Goal: Transaction & Acquisition: Purchase product/service

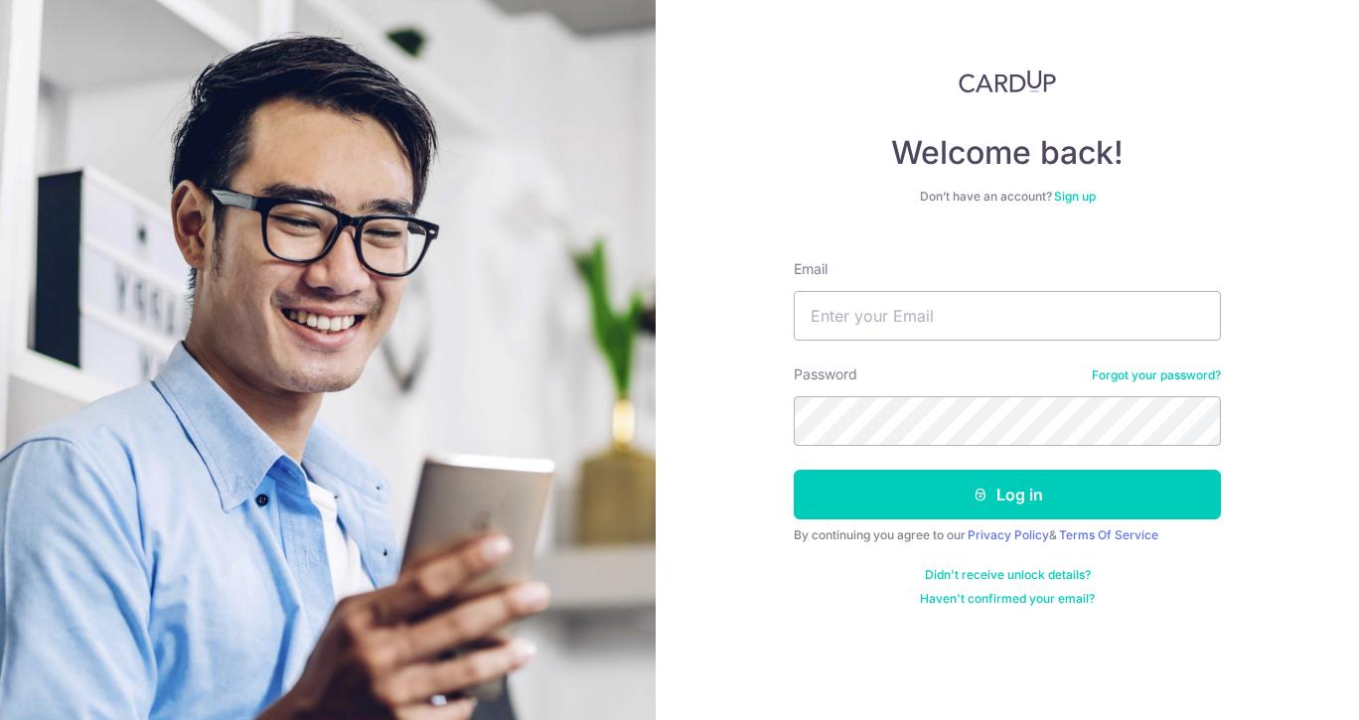
type input "[EMAIL_ADDRESS][DOMAIN_NAME]"
click at [903, 496] on button "Log in" at bounding box center [1007, 495] width 427 height 50
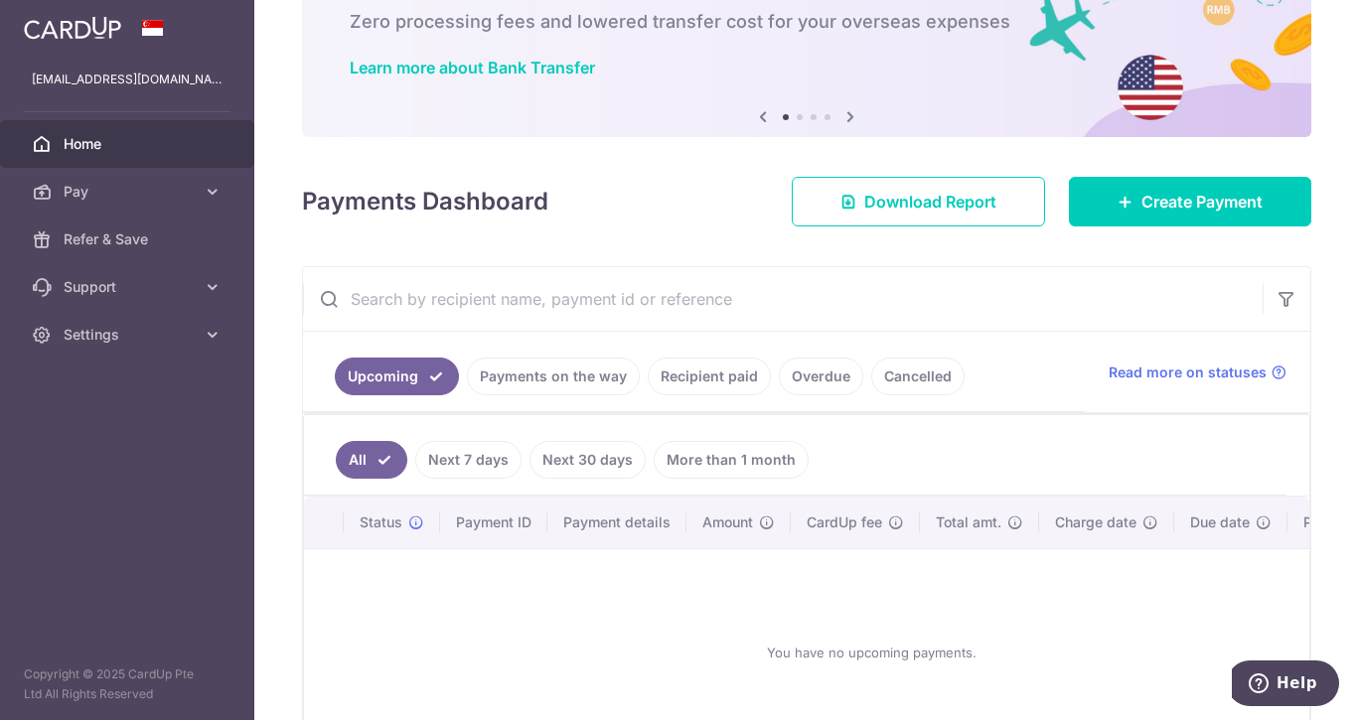
scroll to position [99, 0]
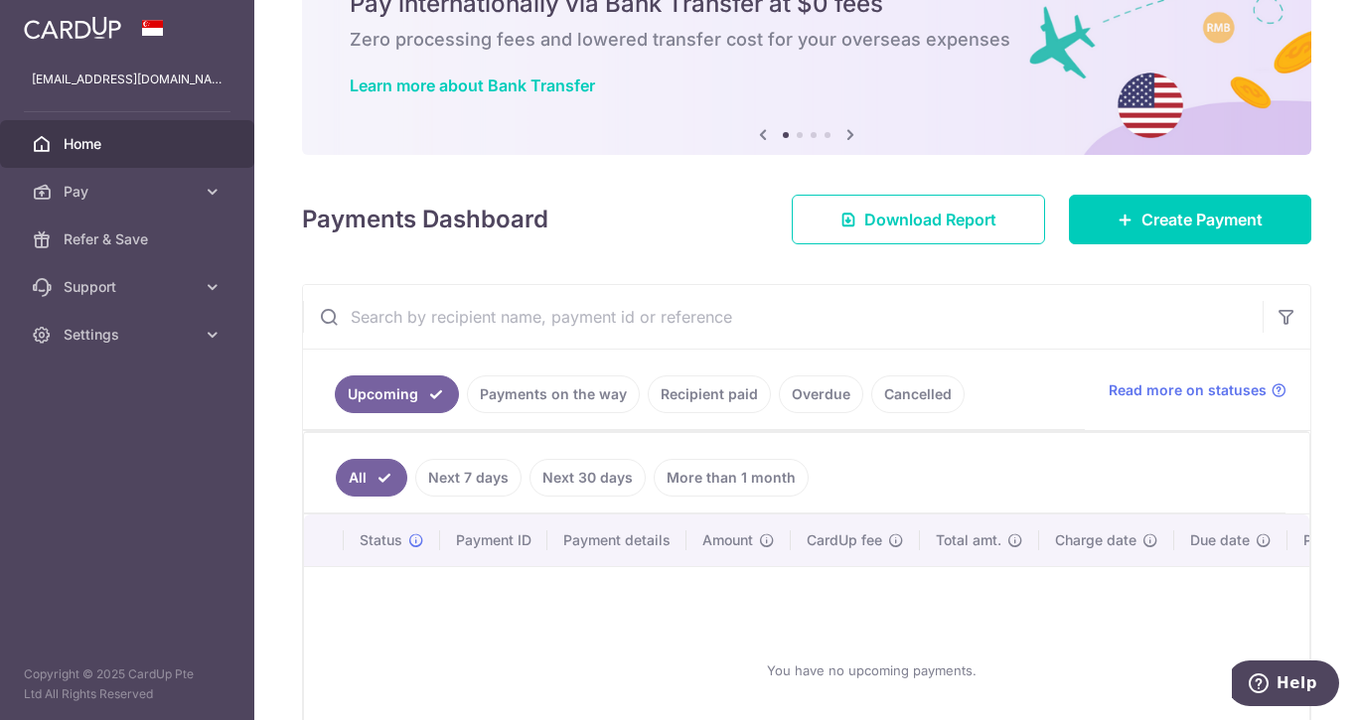
click at [220, 192] on icon at bounding box center [213, 192] width 20 height 20
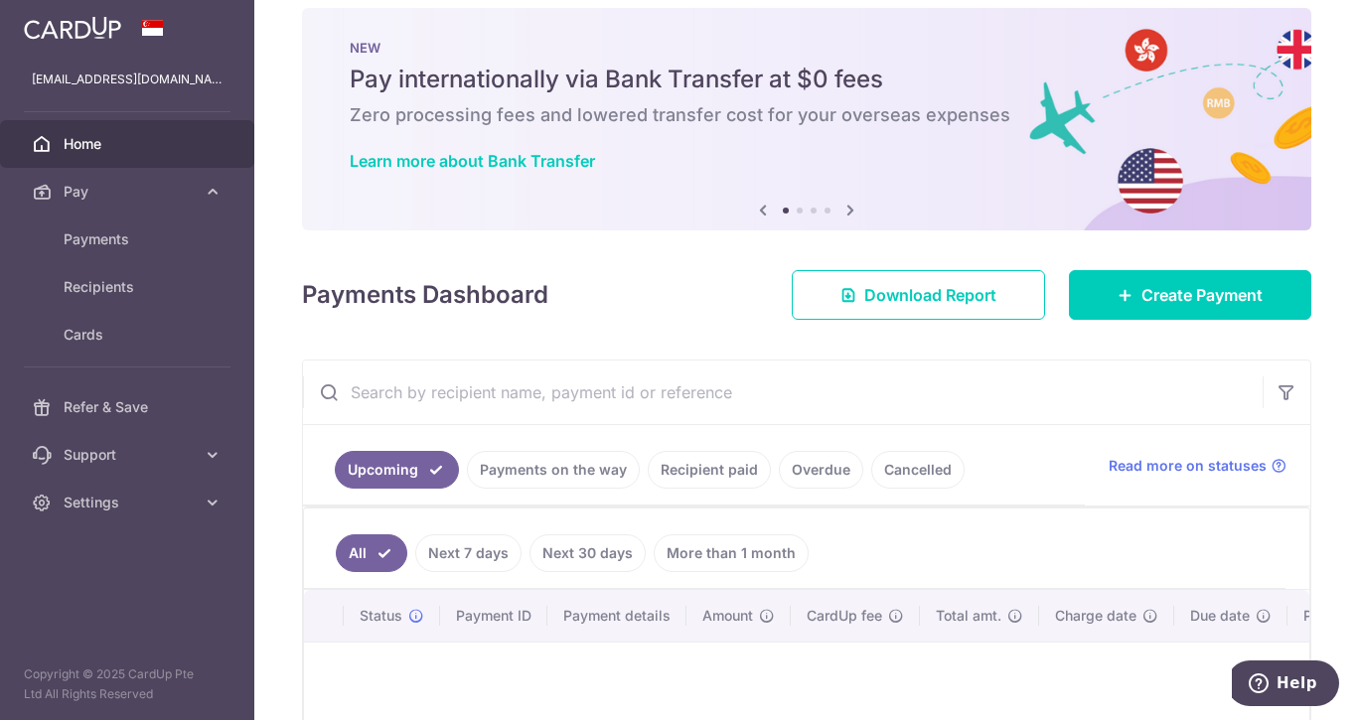
scroll to position [0, 0]
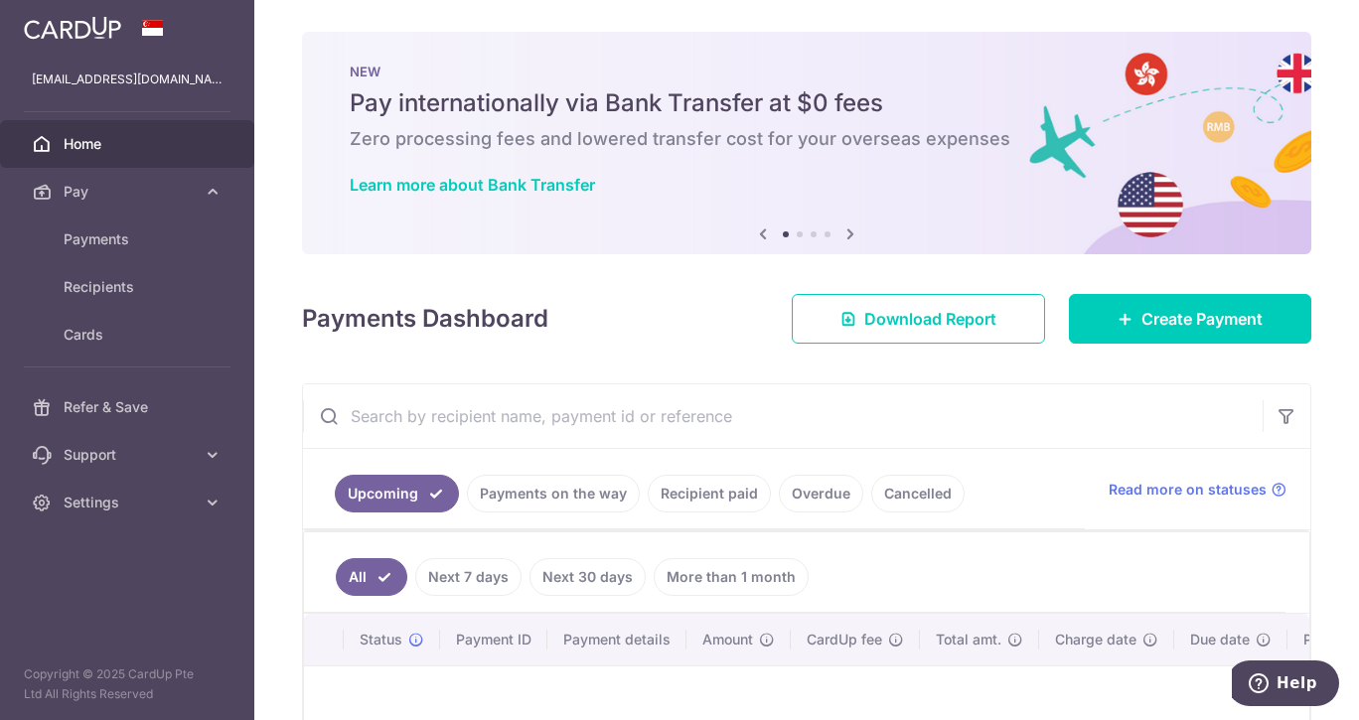
click at [848, 230] on icon at bounding box center [851, 234] width 24 height 25
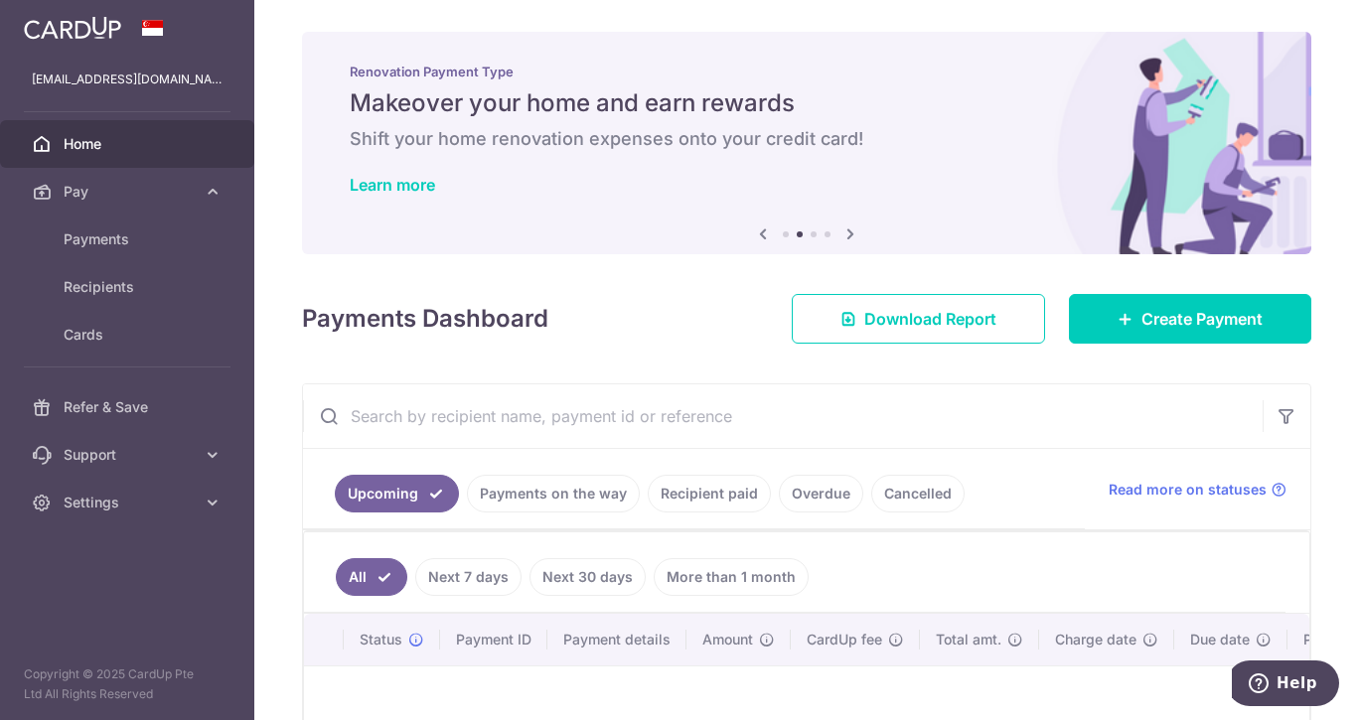
click at [848, 230] on icon at bounding box center [851, 234] width 24 height 25
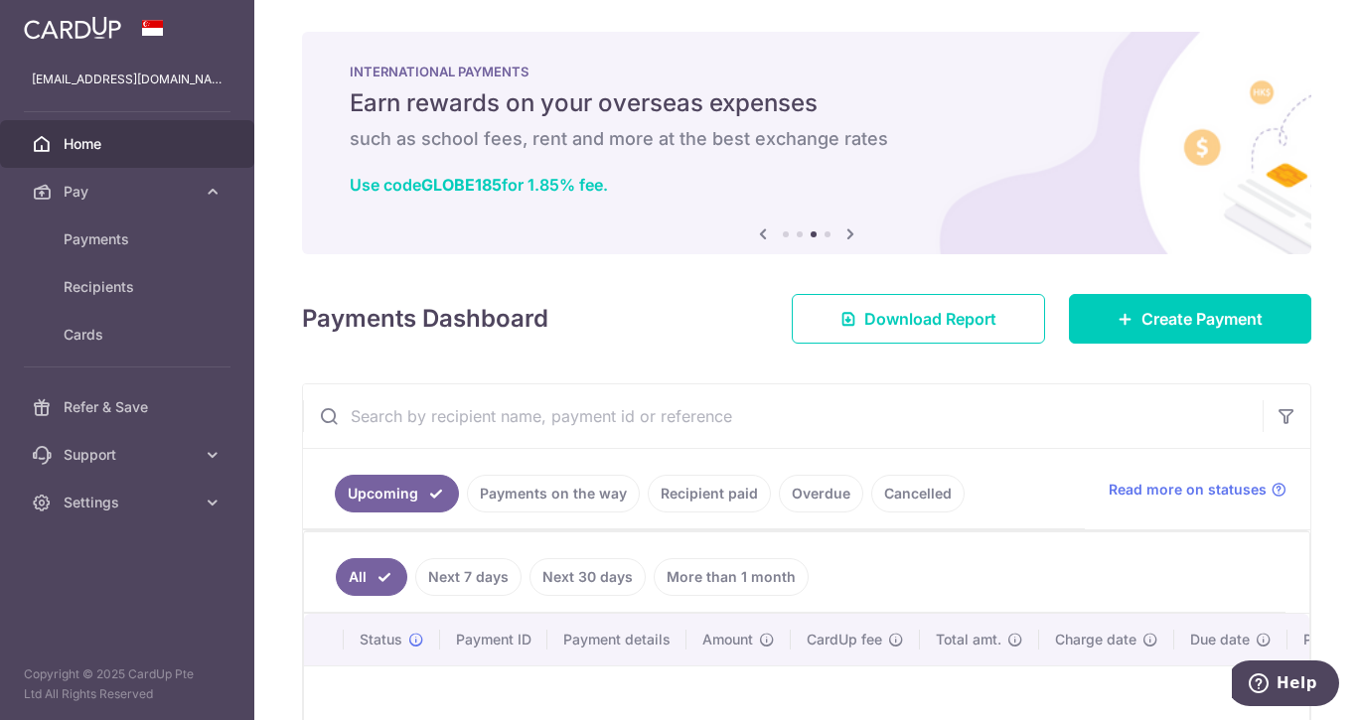
click at [757, 232] on icon at bounding box center [763, 234] width 24 height 25
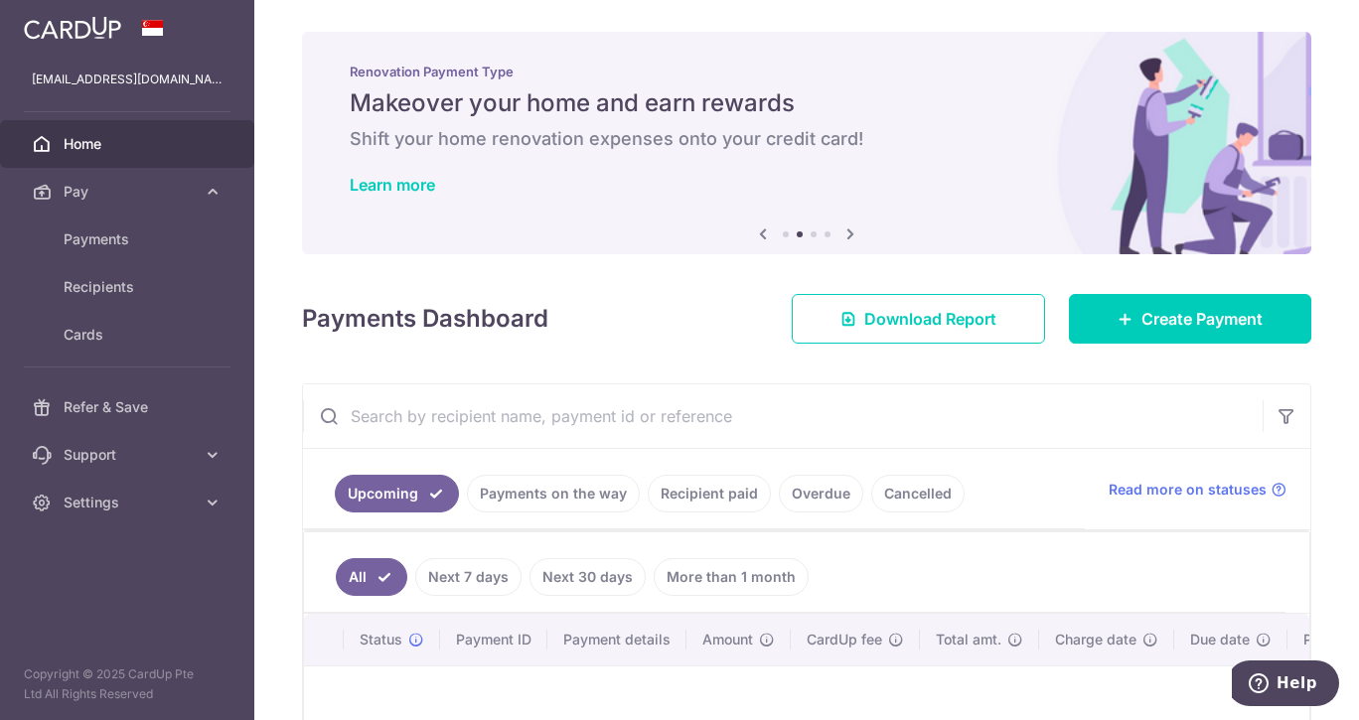
click at [845, 236] on icon at bounding box center [851, 234] width 24 height 25
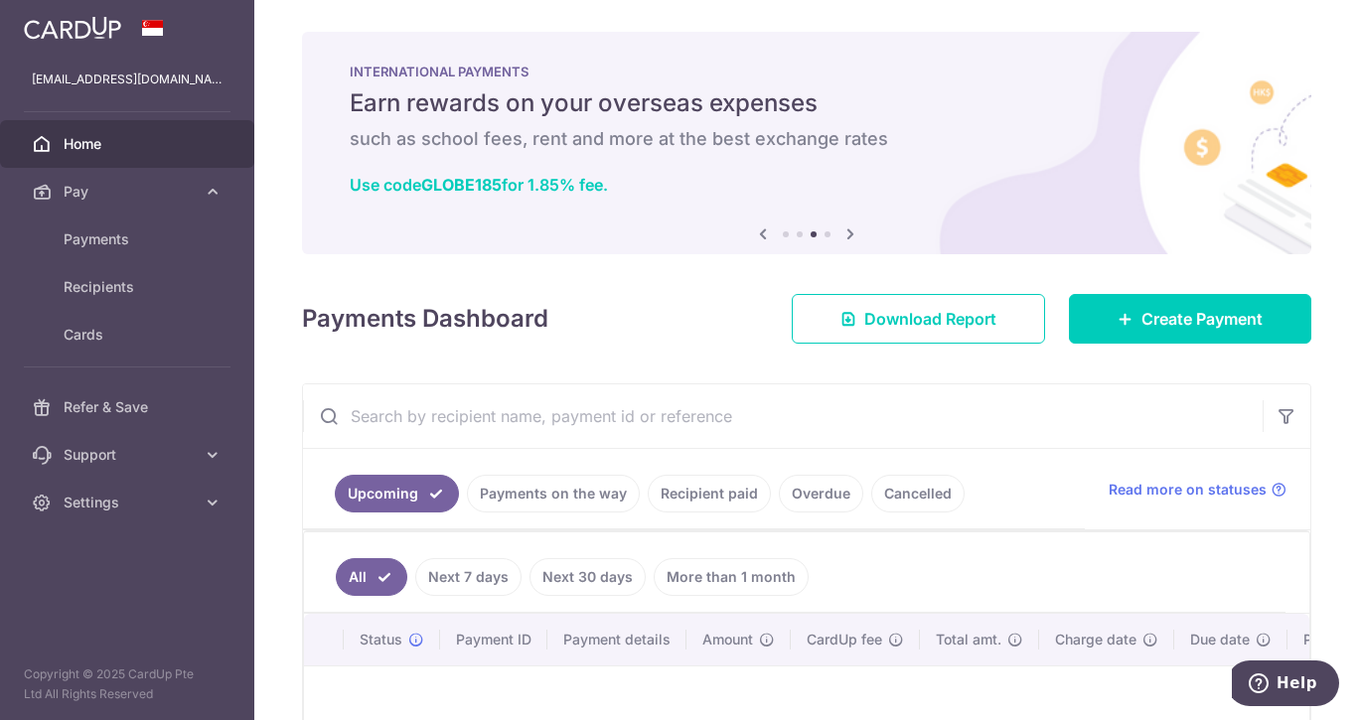
click at [845, 236] on icon at bounding box center [851, 234] width 24 height 25
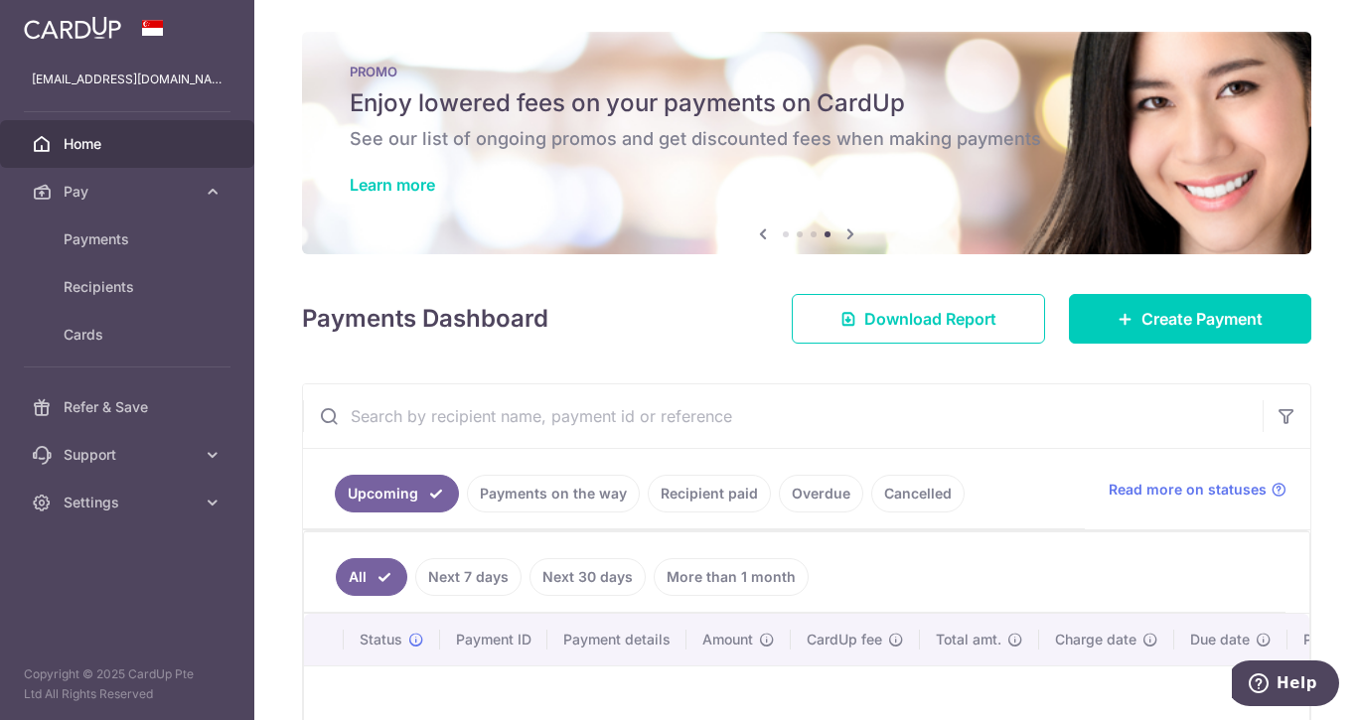
click at [405, 193] on link "Learn more" at bounding box center [392, 185] width 85 height 20
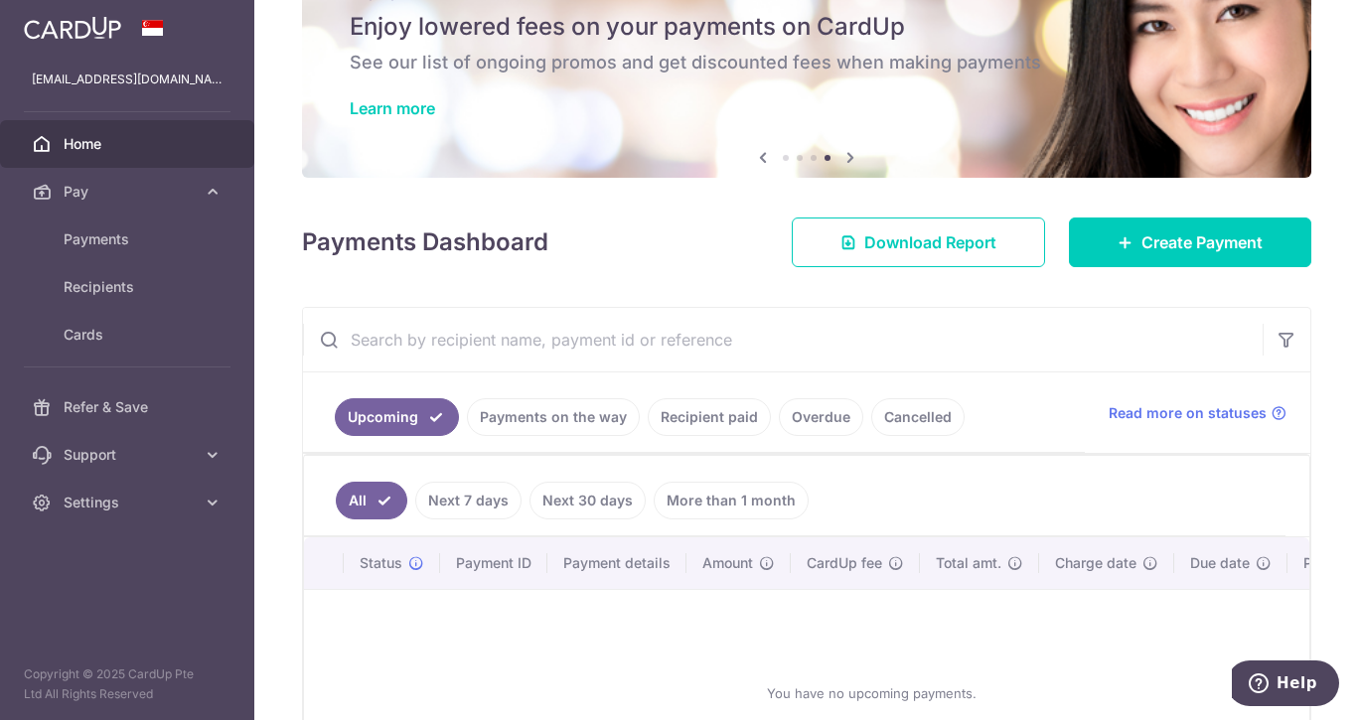
scroll to position [99, 0]
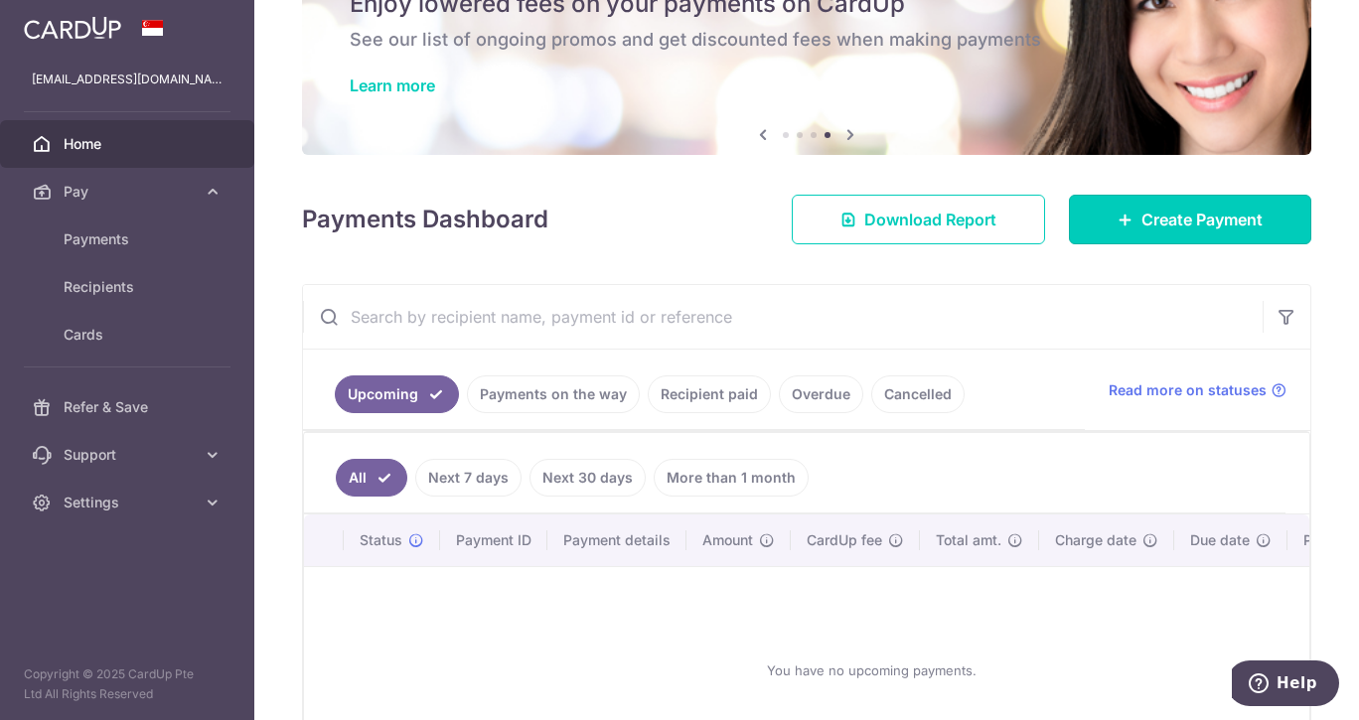
click at [1253, 219] on link "Create Payment" at bounding box center [1190, 220] width 242 height 50
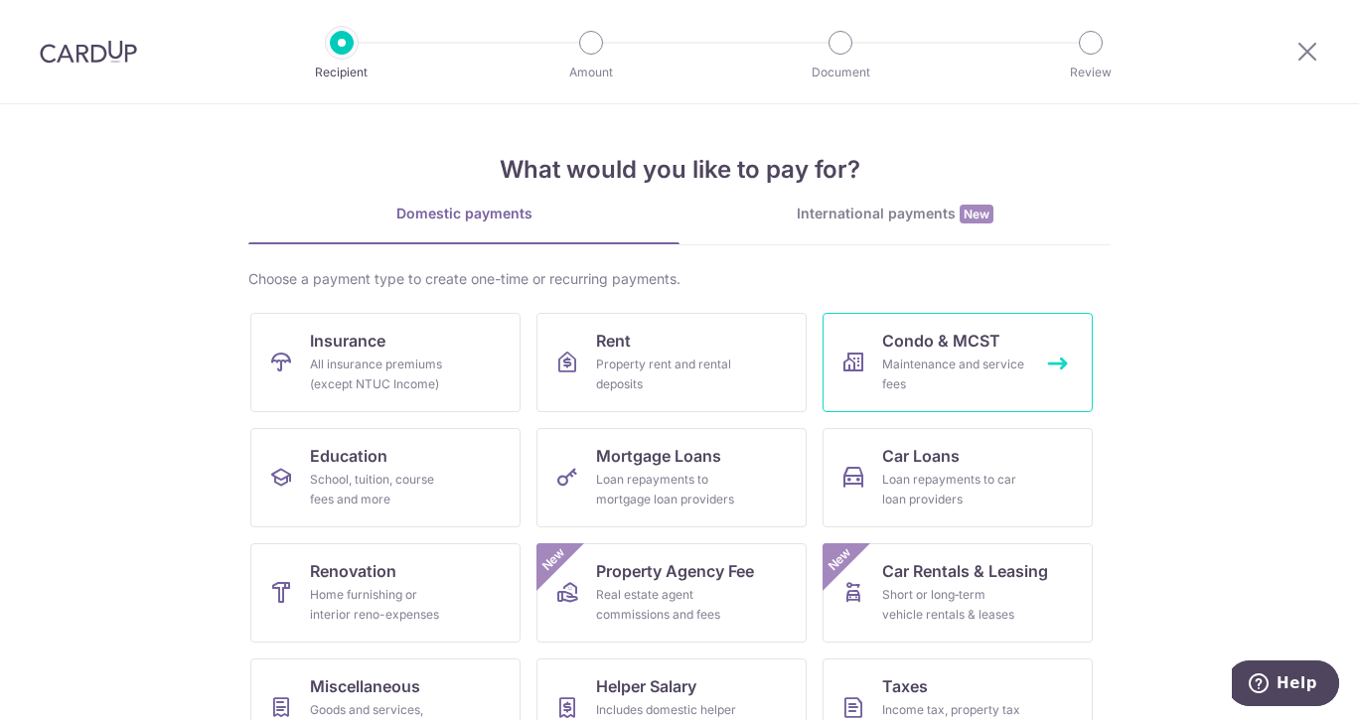
click at [1001, 354] on link "Condo & MCST Maintenance and service fees" at bounding box center [958, 362] width 270 height 99
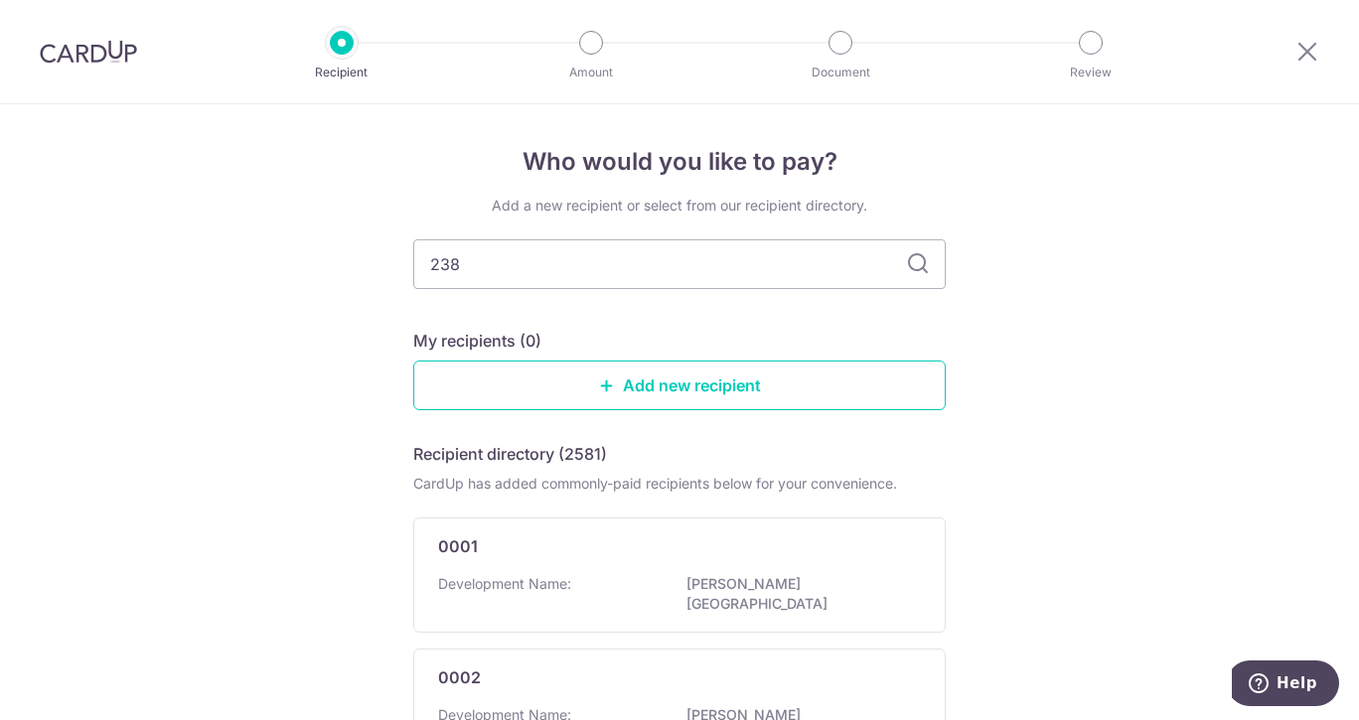
type input "2385"
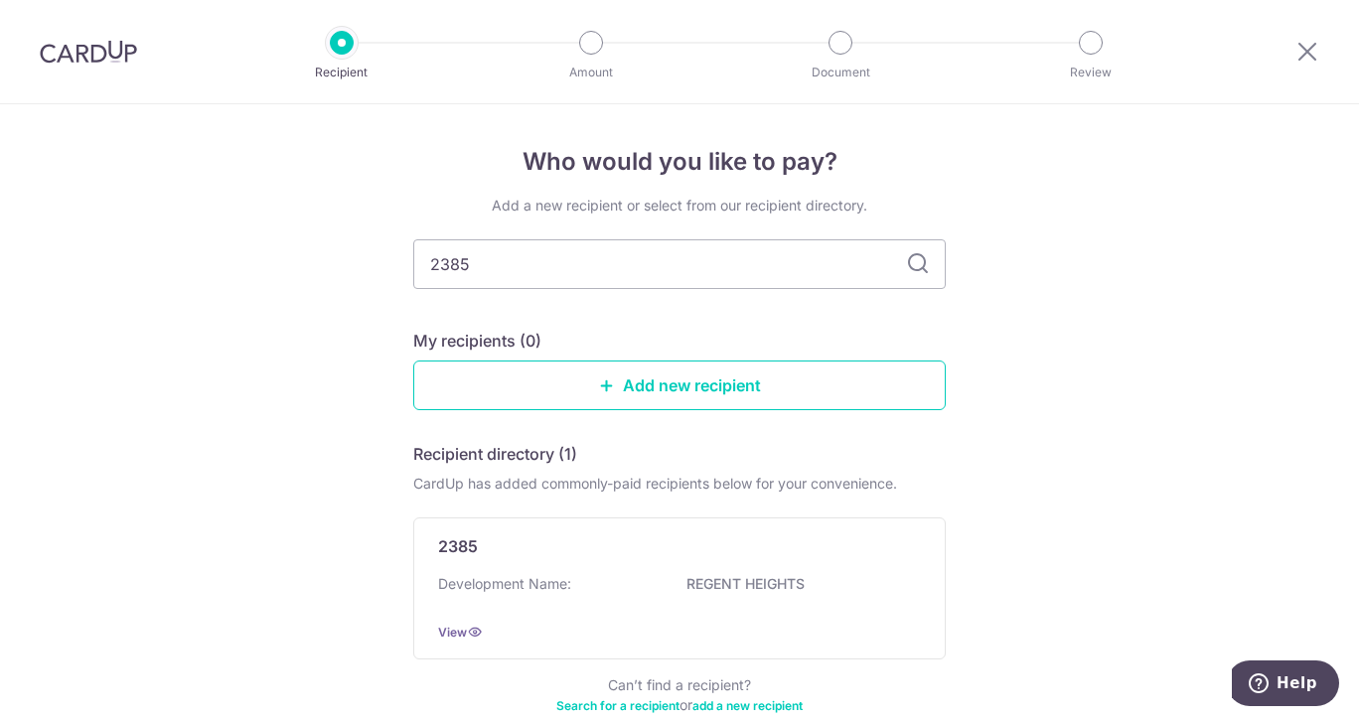
click at [918, 551] on div "2385 Development Name: REGENT HEIGHTS View" at bounding box center [679, 589] width 533 height 142
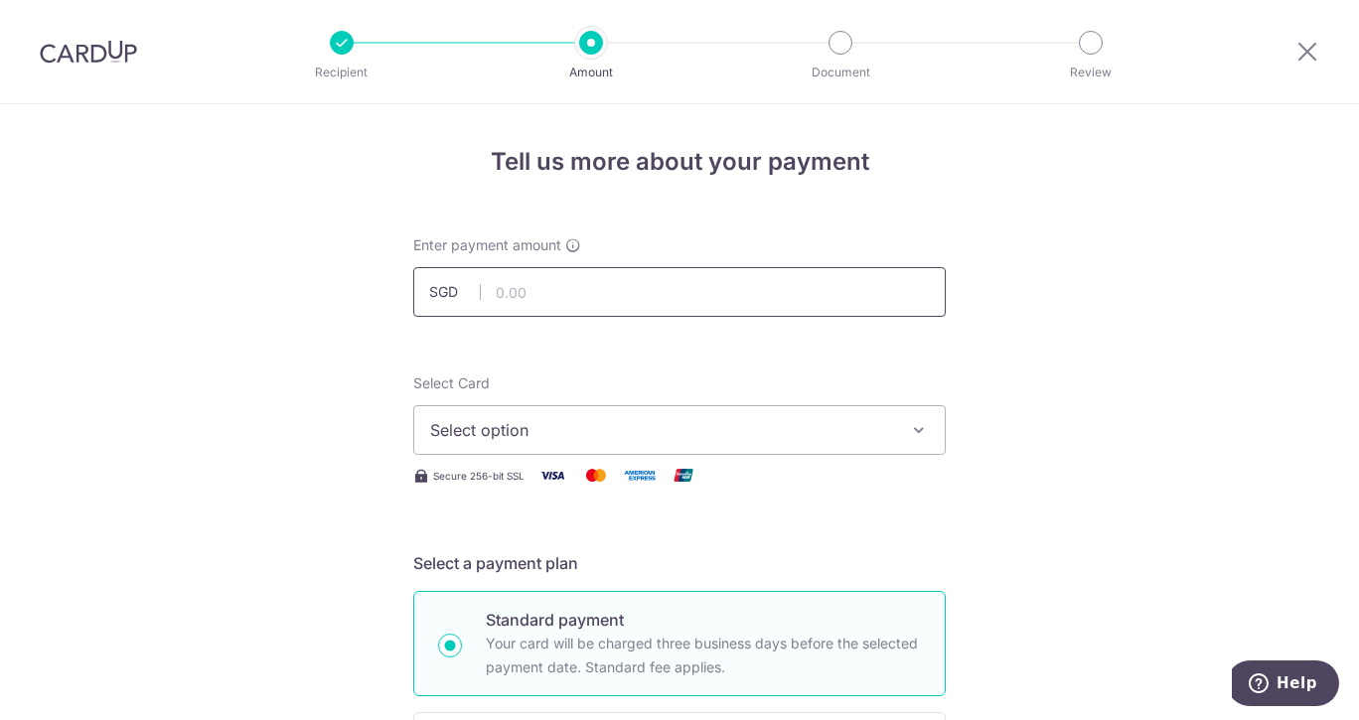
click at [519, 302] on input "text" at bounding box center [679, 292] width 533 height 50
paste input "951.57"
type input "951.57"
click at [569, 433] on span "Select option" at bounding box center [661, 430] width 463 height 24
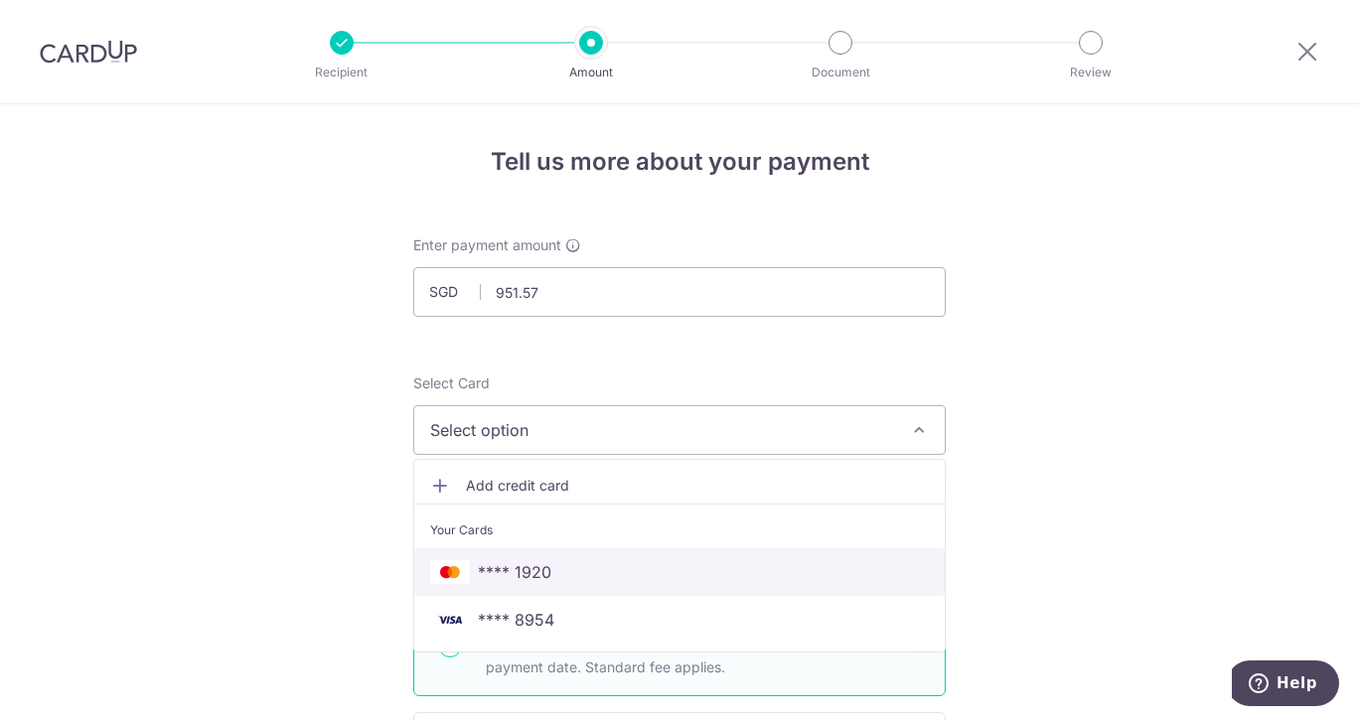
click at [549, 570] on span "**** 1920" at bounding box center [679, 572] width 499 height 24
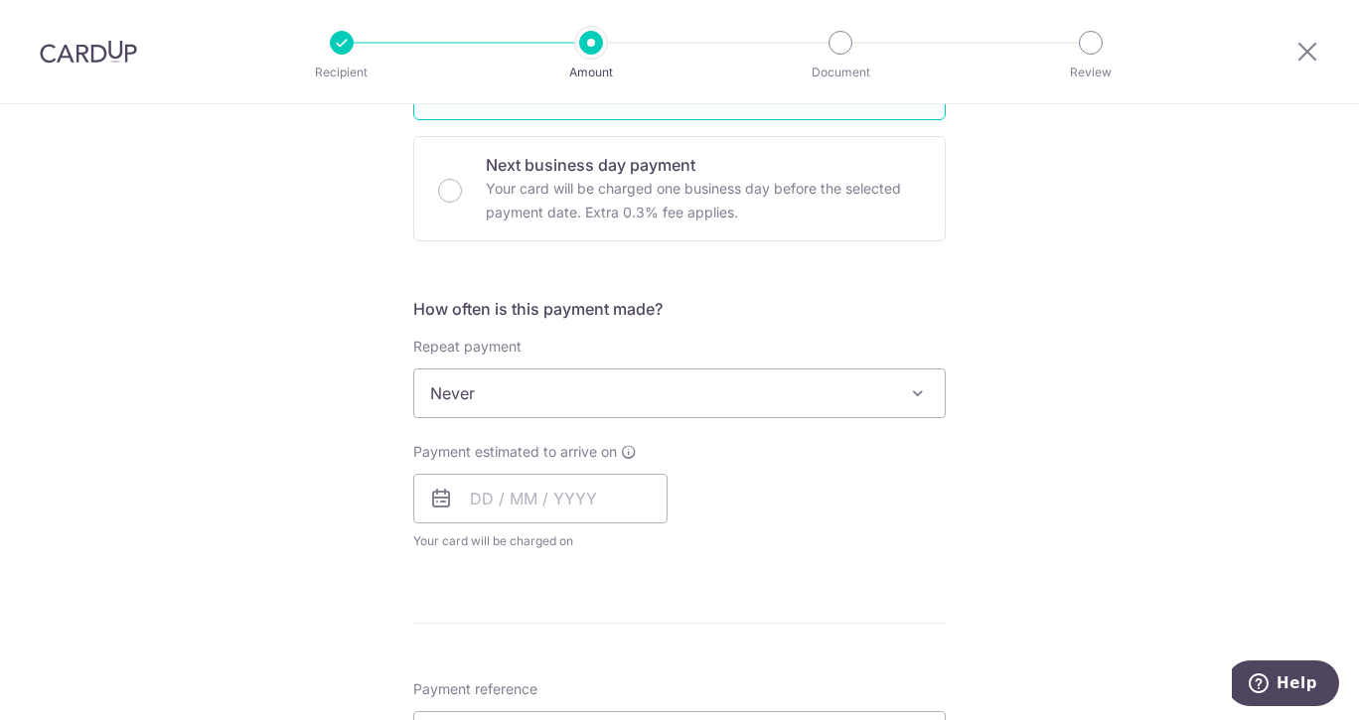
scroll to position [596, 0]
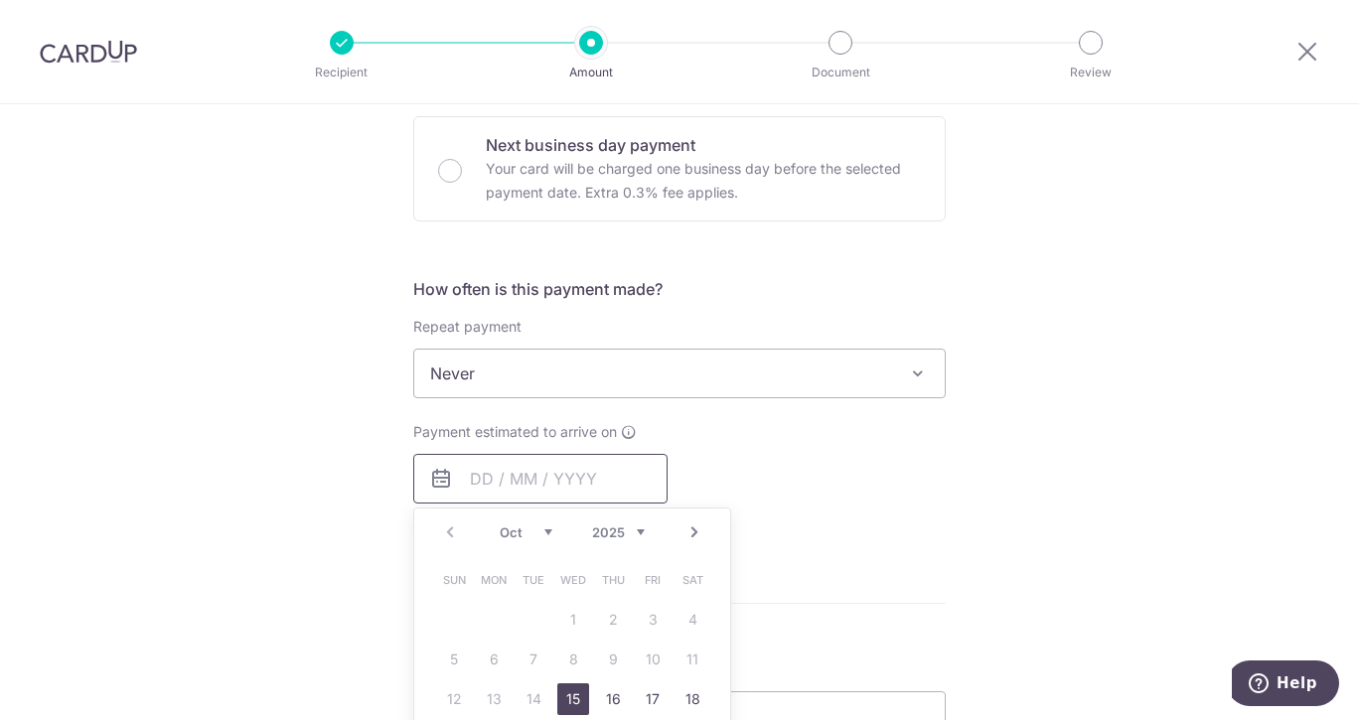
click at [629, 484] on input "text" at bounding box center [540, 479] width 254 height 50
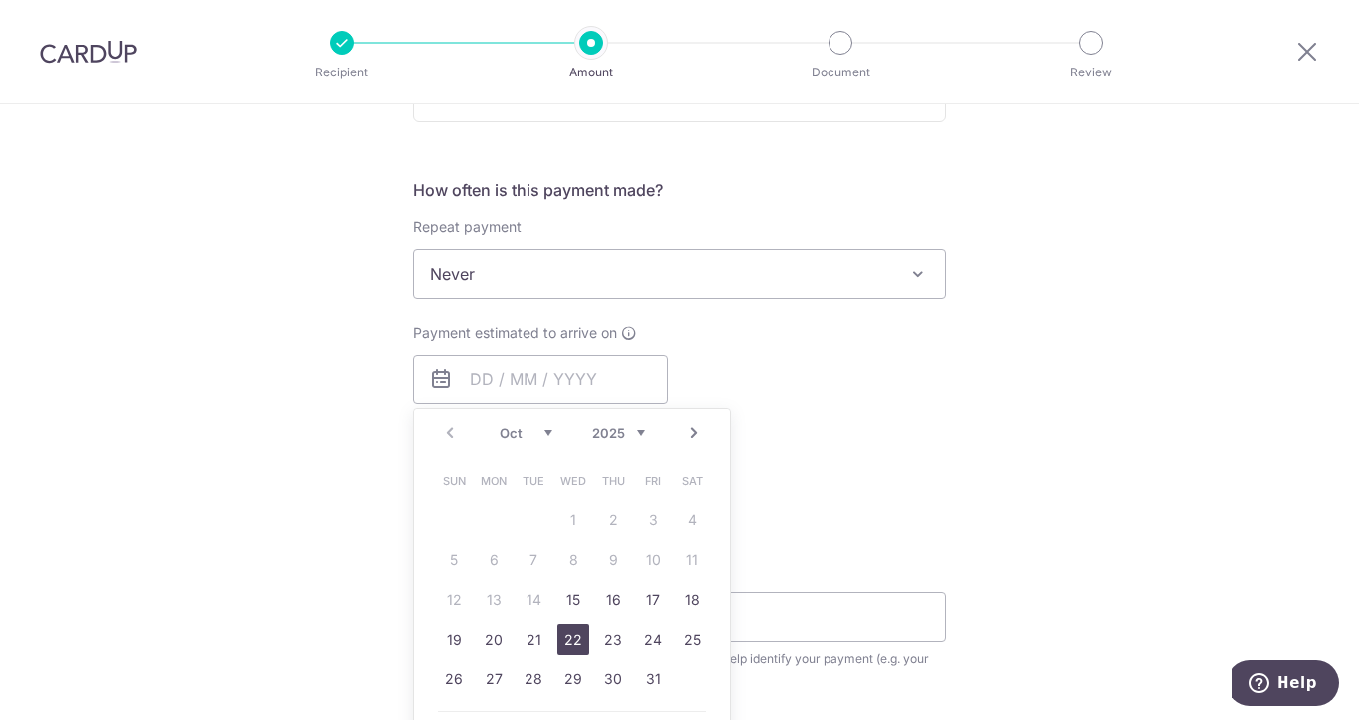
click at [573, 633] on link "22" at bounding box center [573, 640] width 32 height 32
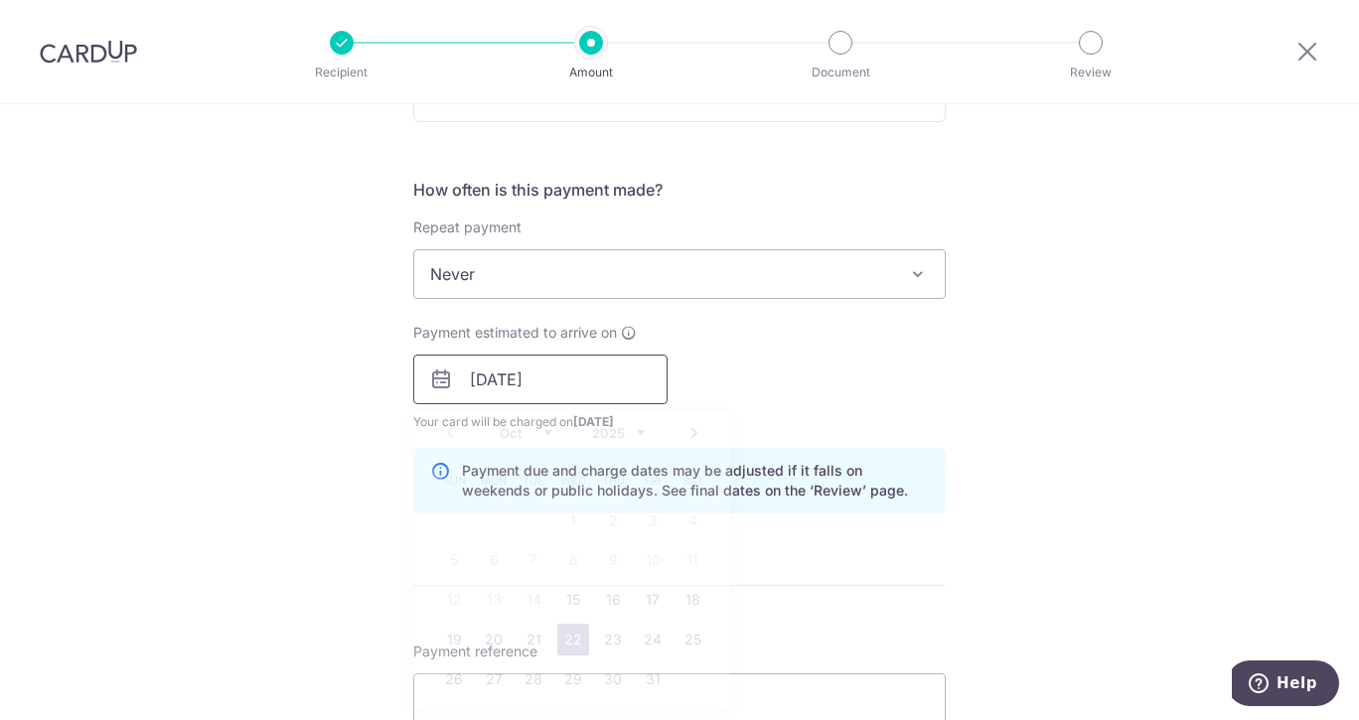
click at [581, 378] on input "22/10/2025" at bounding box center [540, 380] width 254 height 50
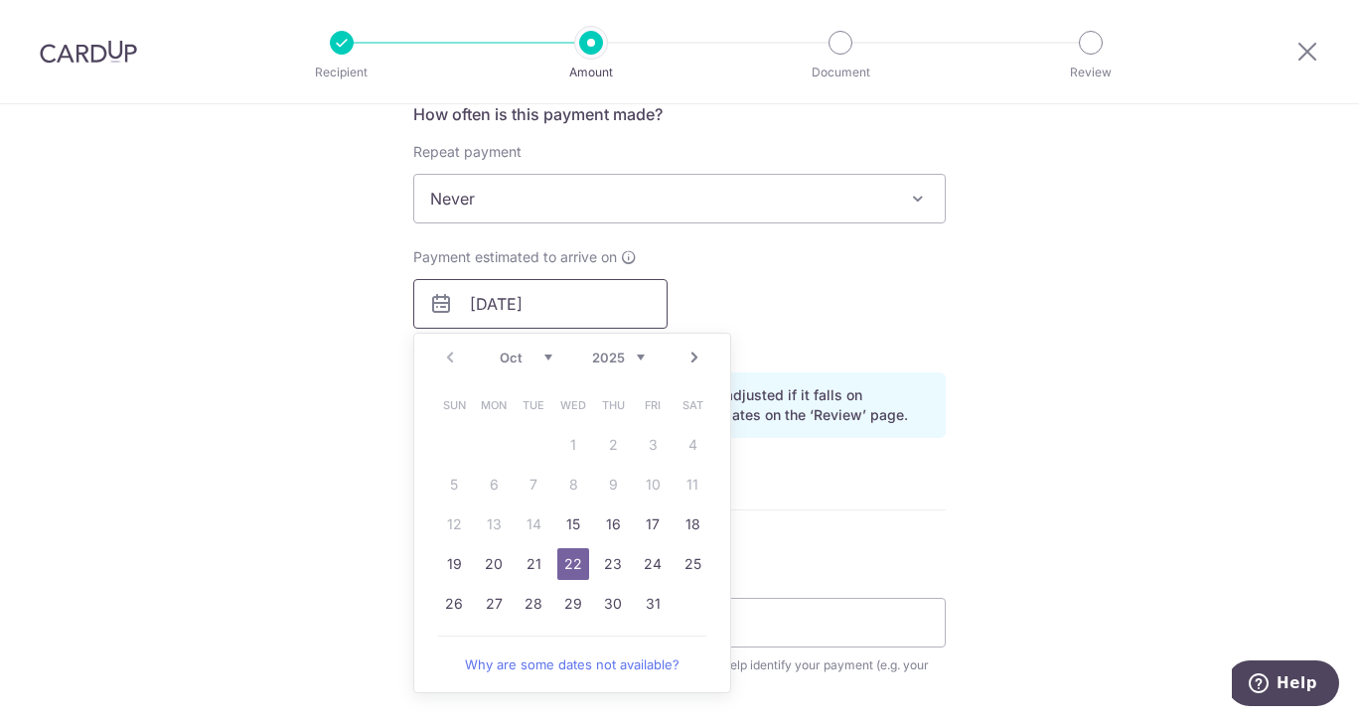
scroll to position [795, 0]
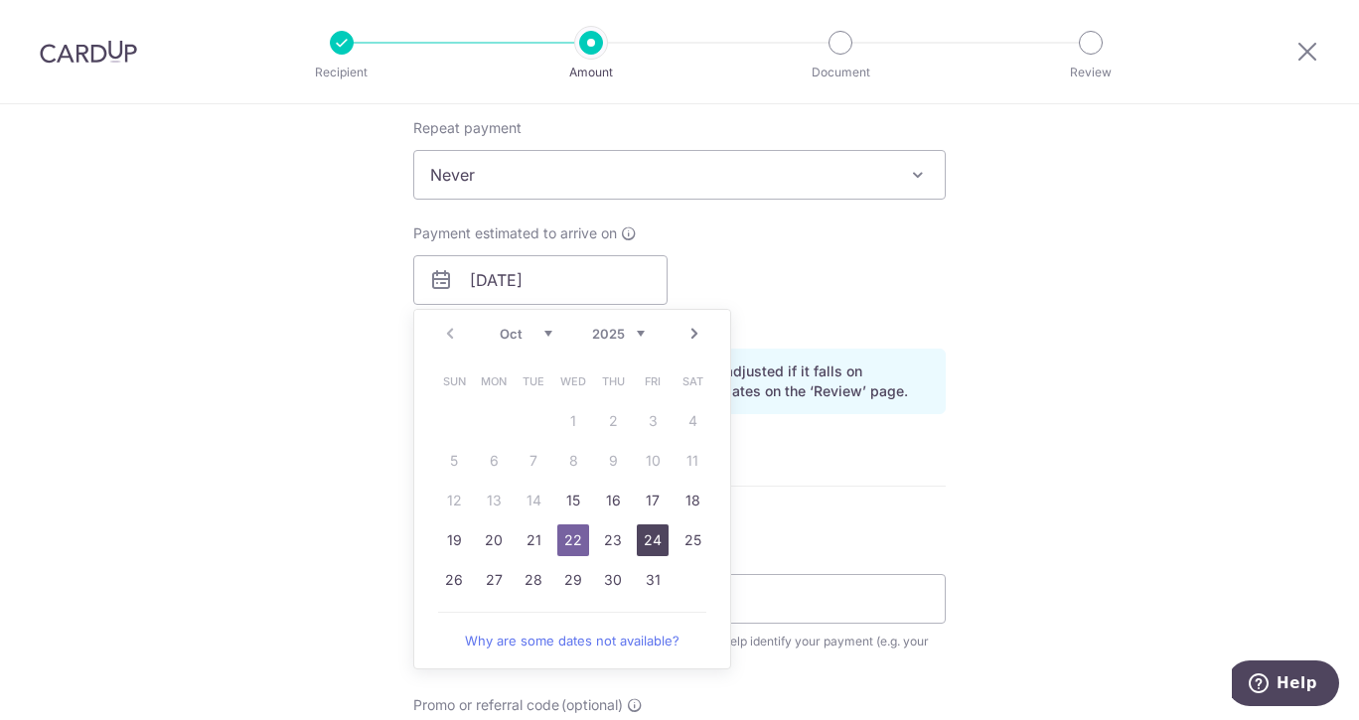
click at [641, 545] on link "24" at bounding box center [653, 541] width 32 height 32
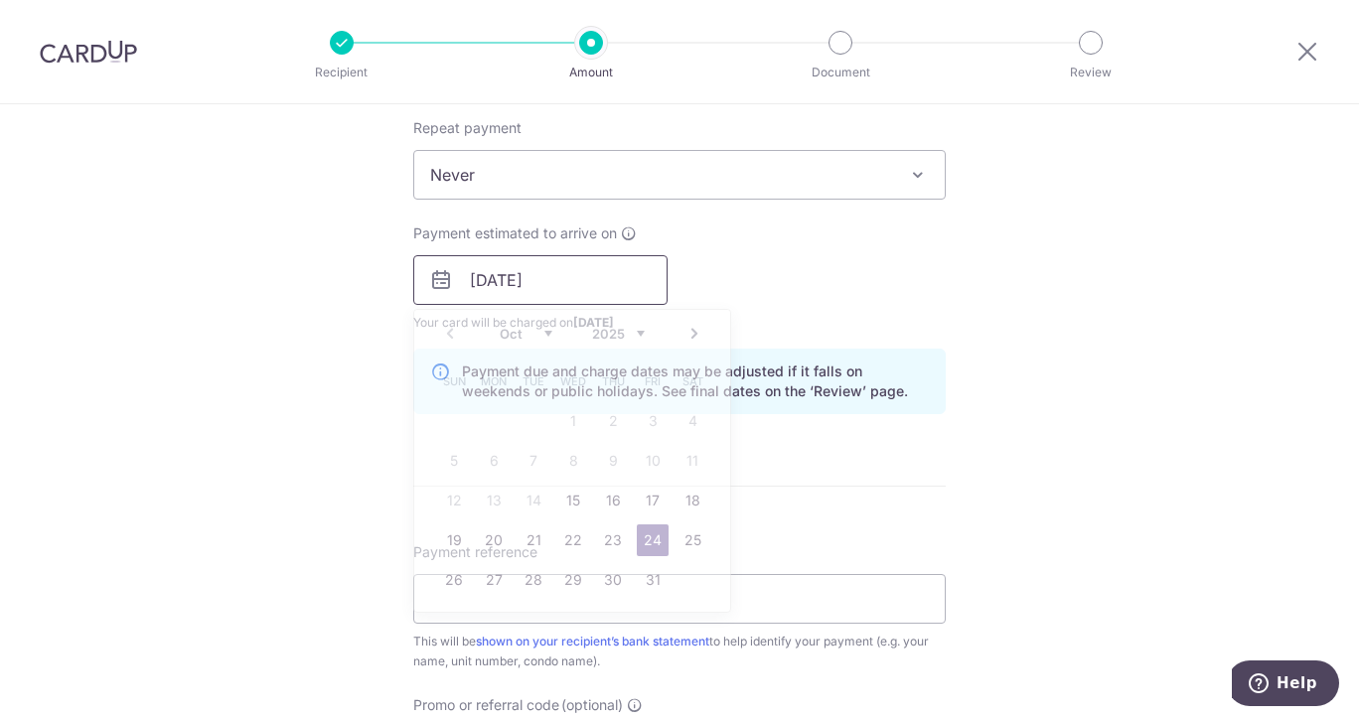
click at [543, 275] on input "24/10/2025" at bounding box center [540, 280] width 254 height 50
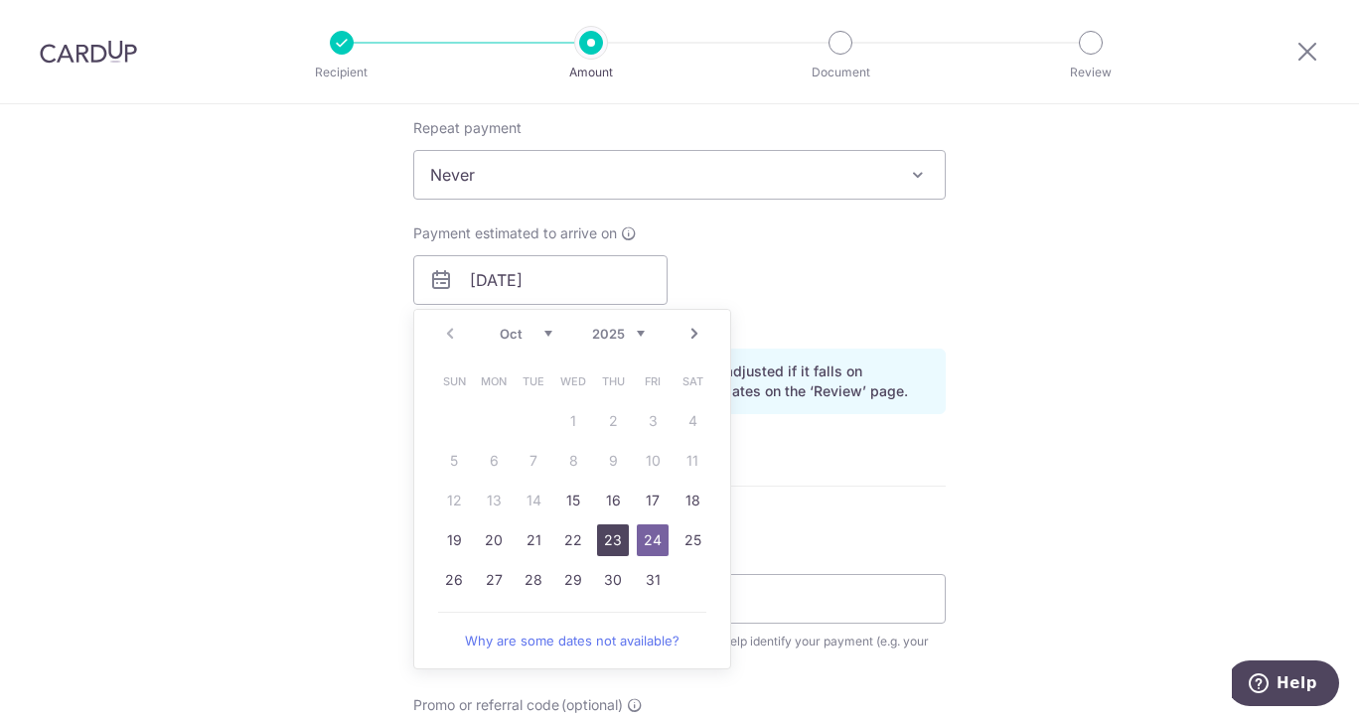
click at [606, 542] on link "23" at bounding box center [613, 541] width 32 height 32
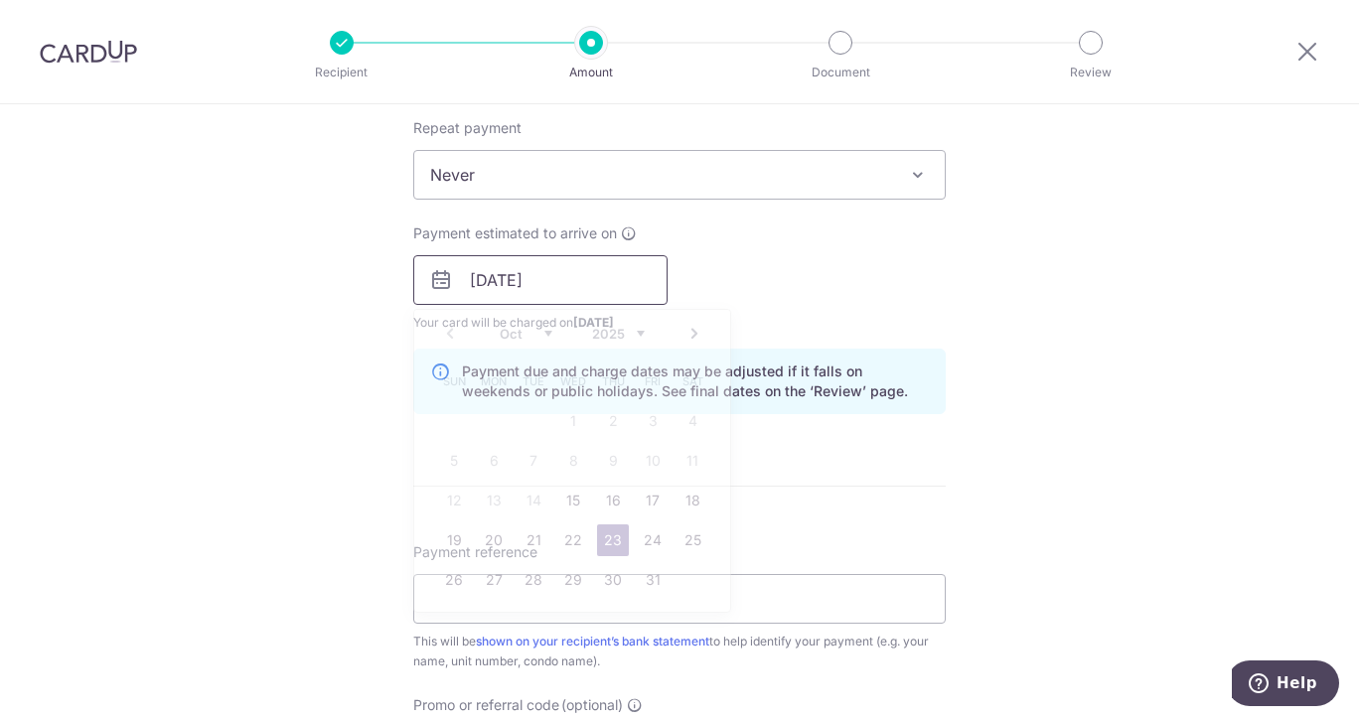
click at [499, 278] on input "23/10/2025" at bounding box center [540, 280] width 254 height 50
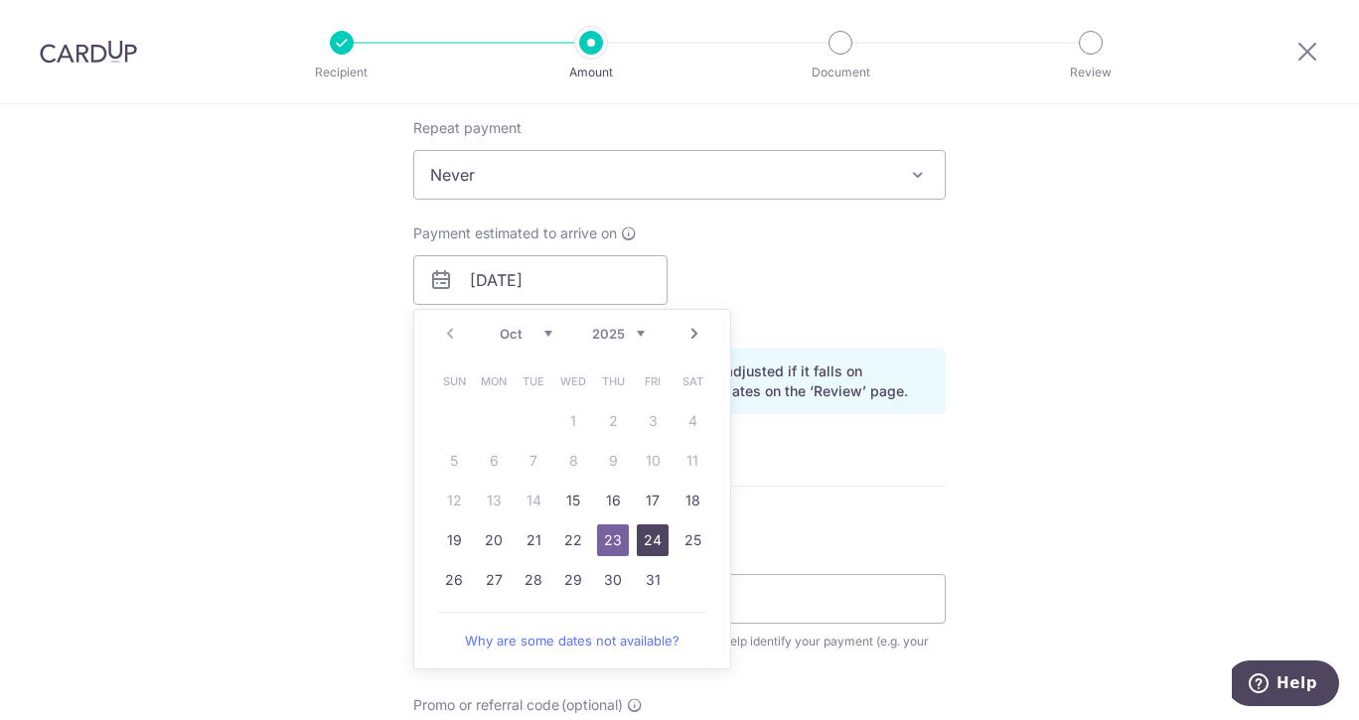
click at [645, 547] on link "24" at bounding box center [653, 541] width 32 height 32
type input "[DATE]"
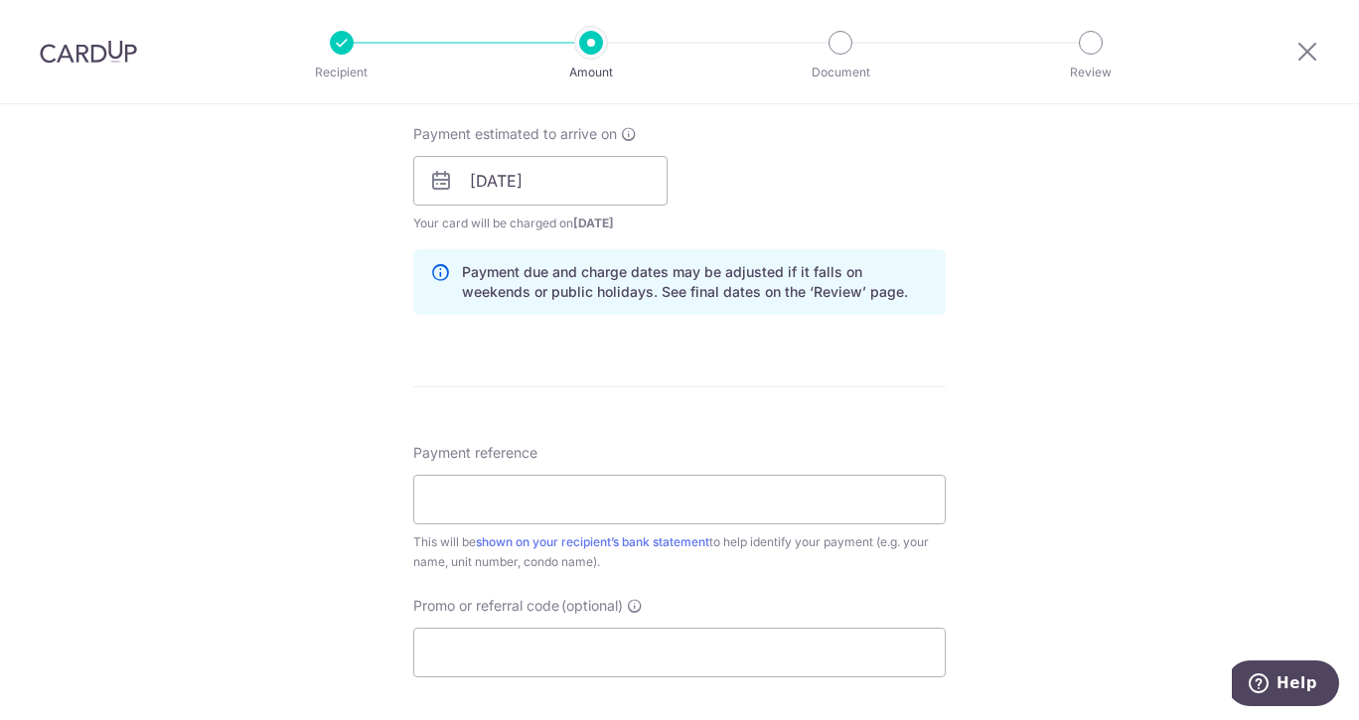
scroll to position [994, 0]
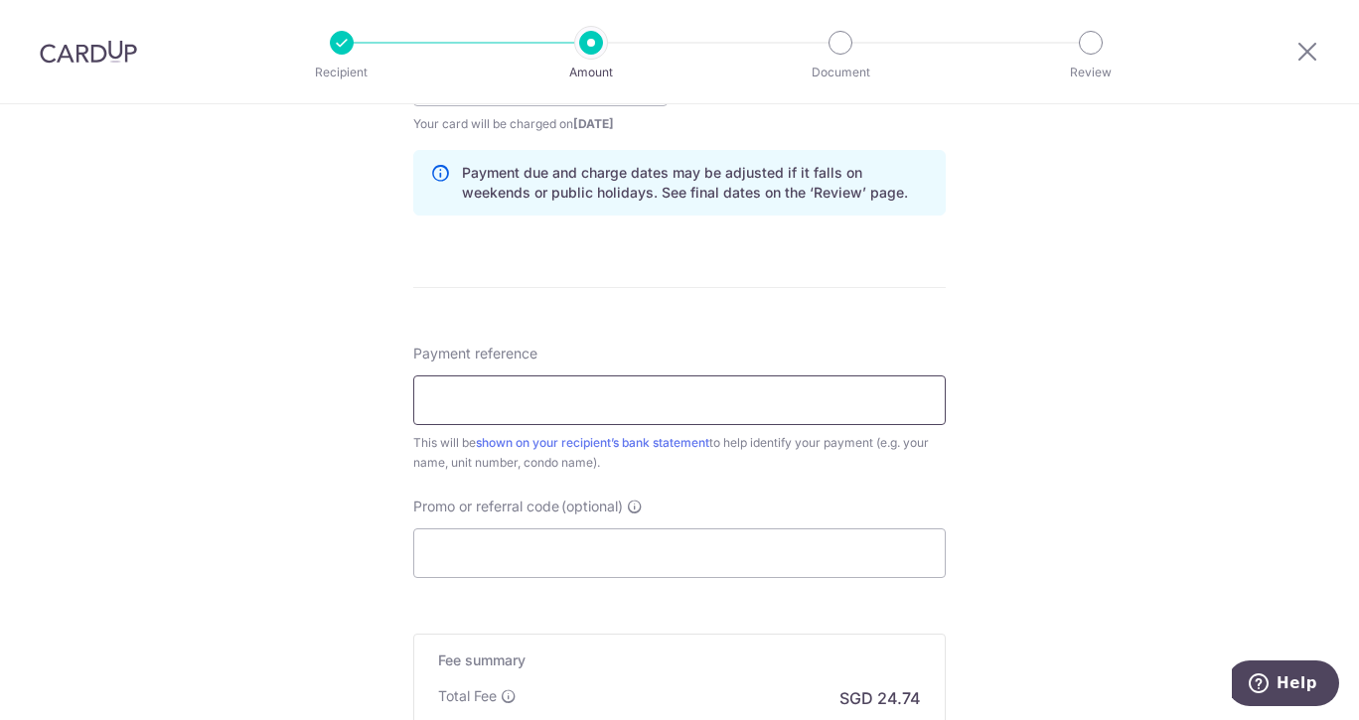
click at [686, 405] on input "Payment reference" at bounding box center [679, 401] width 533 height 50
type input "BLK56 05-04 Q4 mgmt fee"
click at [683, 542] on input "Promo or referral code (optional)" at bounding box center [679, 554] width 533 height 50
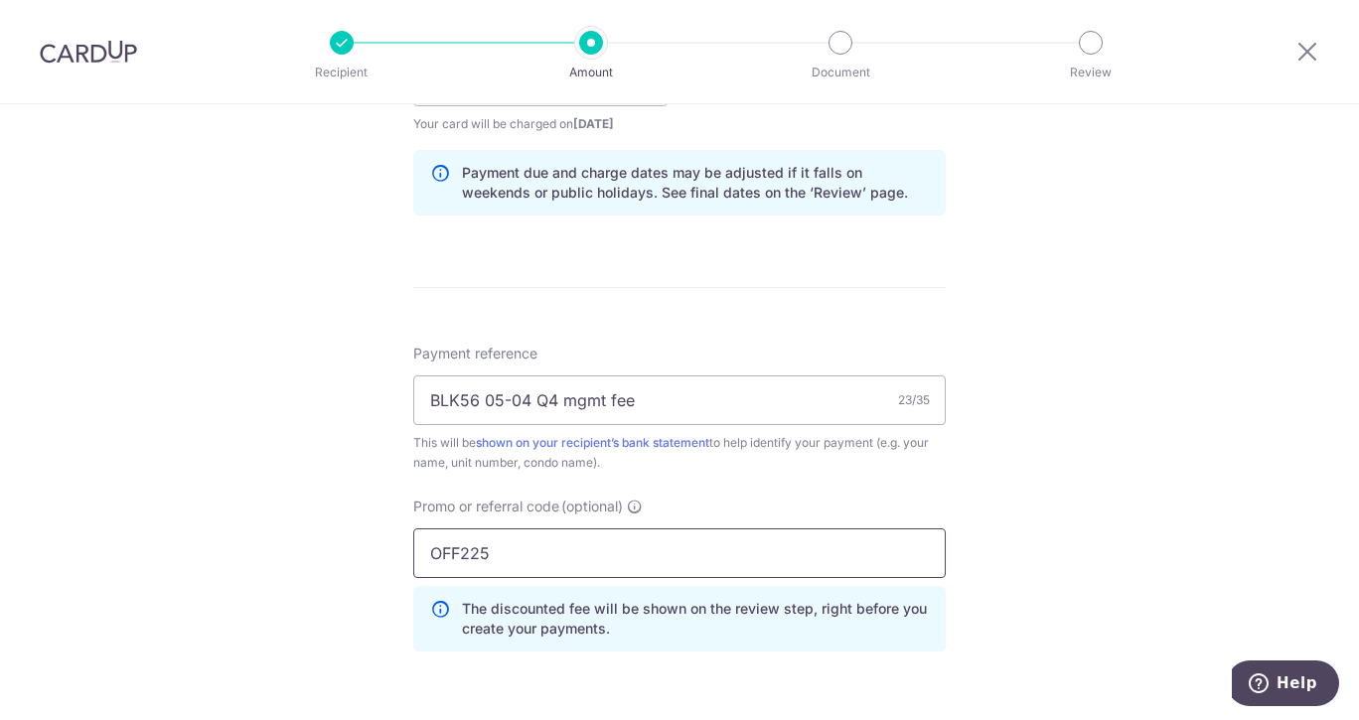
scroll to position [454, 0]
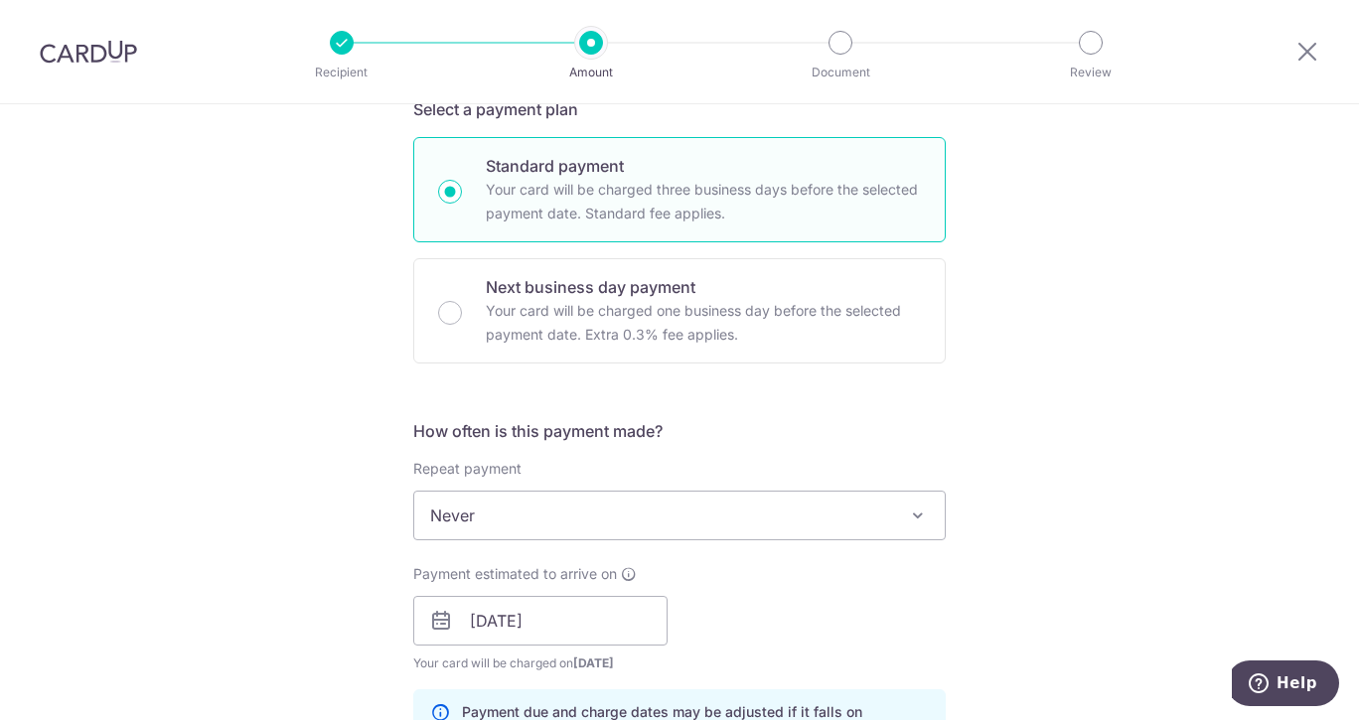
type input "OFF225"
click at [1178, 468] on div "Tell us more about your payment Enter payment amount SGD 951.57 951.57 Select C…" at bounding box center [679, 634] width 1359 height 1968
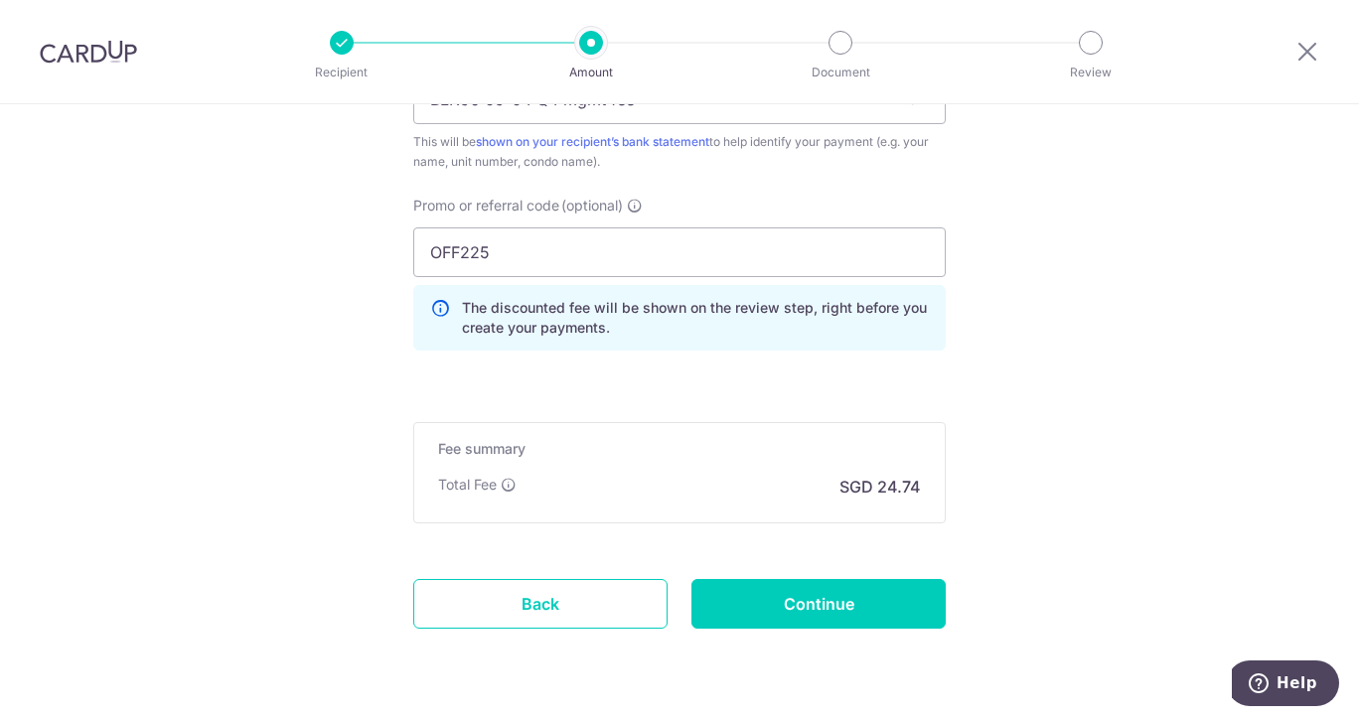
scroll to position [1352, 0]
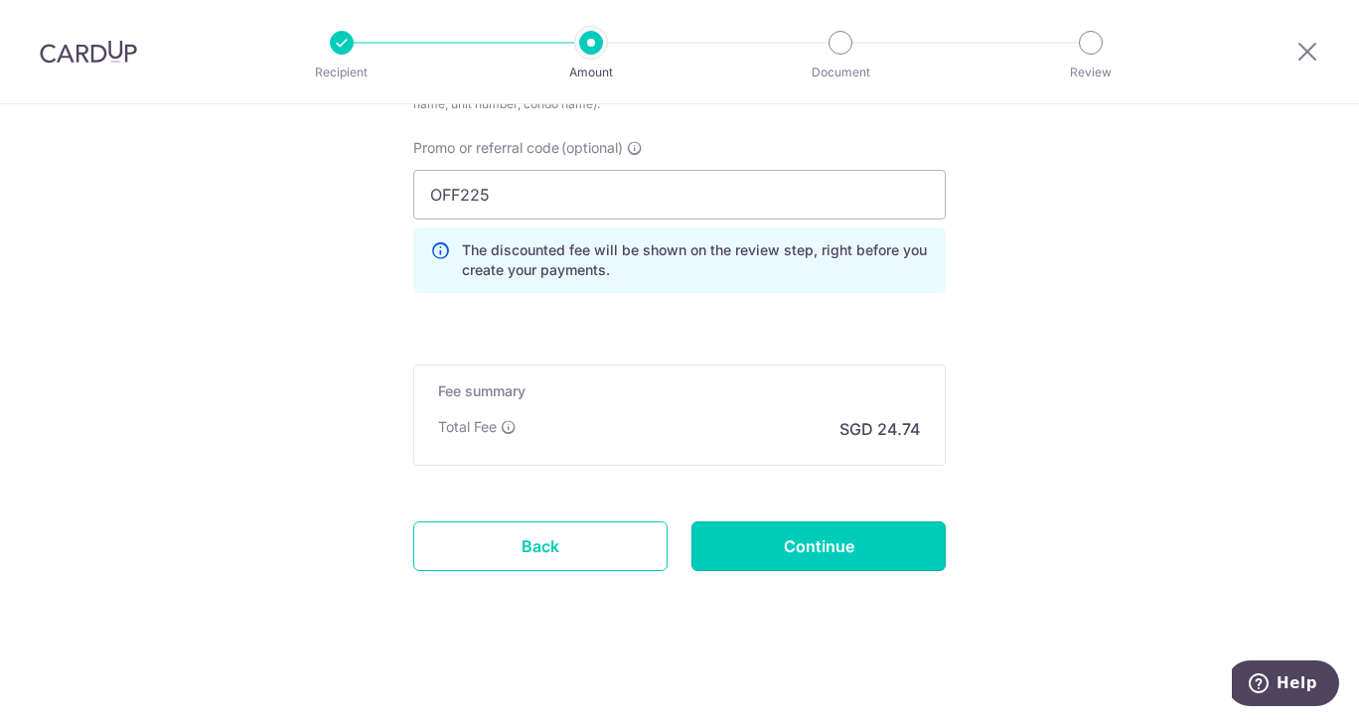
click at [822, 539] on input "Continue" at bounding box center [819, 547] width 254 height 50
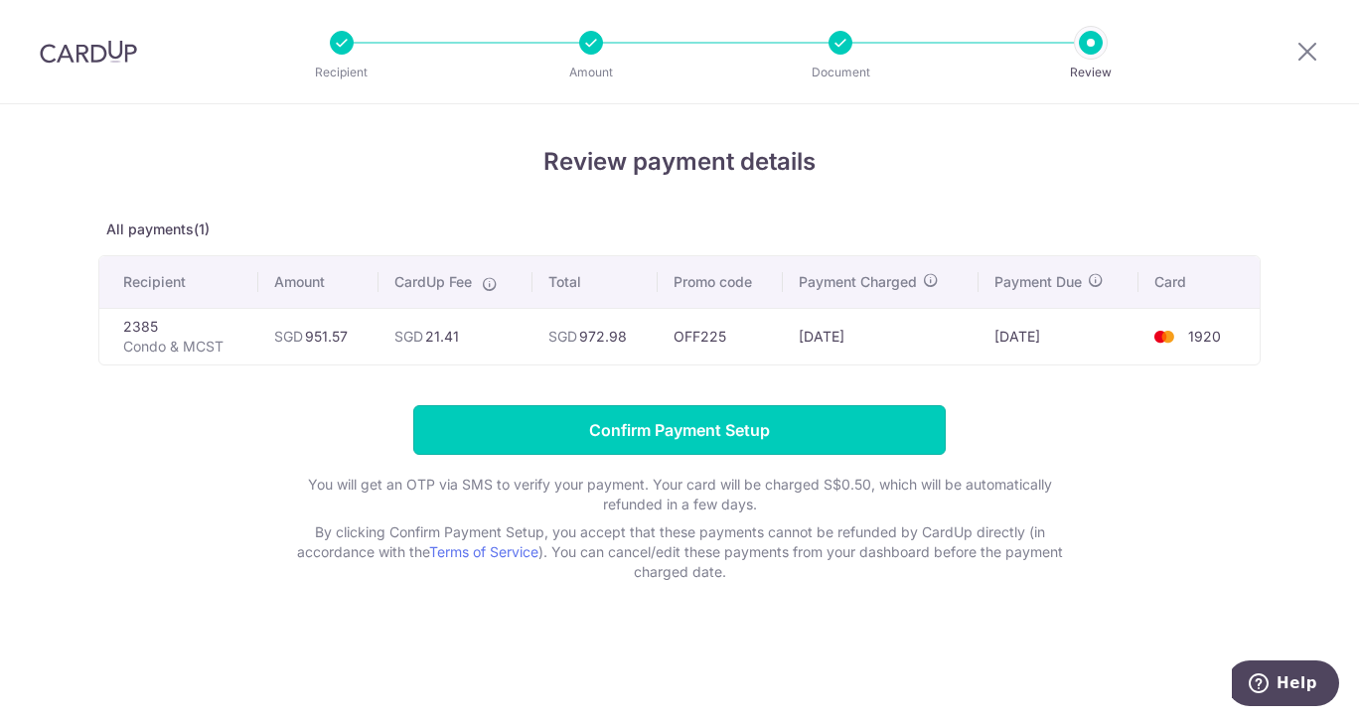
click at [760, 431] on input "Confirm Payment Setup" at bounding box center [679, 430] width 533 height 50
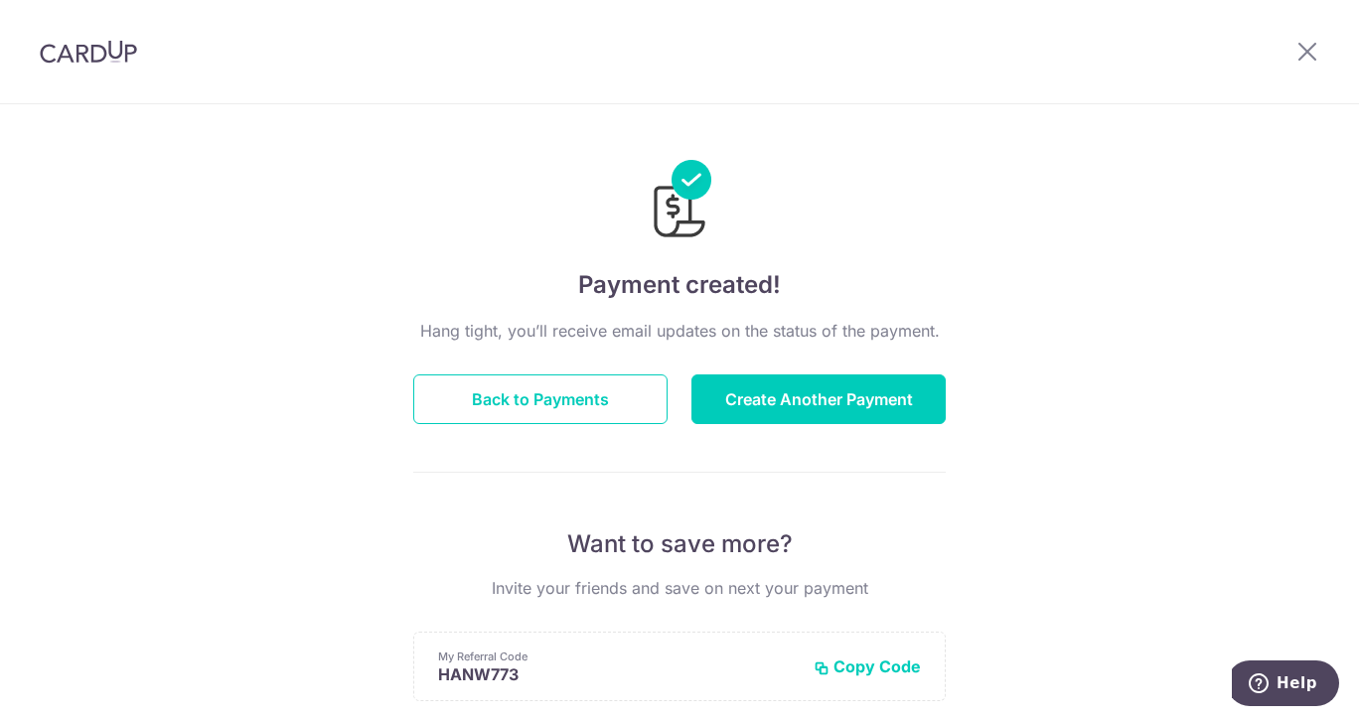
click at [733, 409] on button "Create Another Payment" at bounding box center [819, 400] width 254 height 50
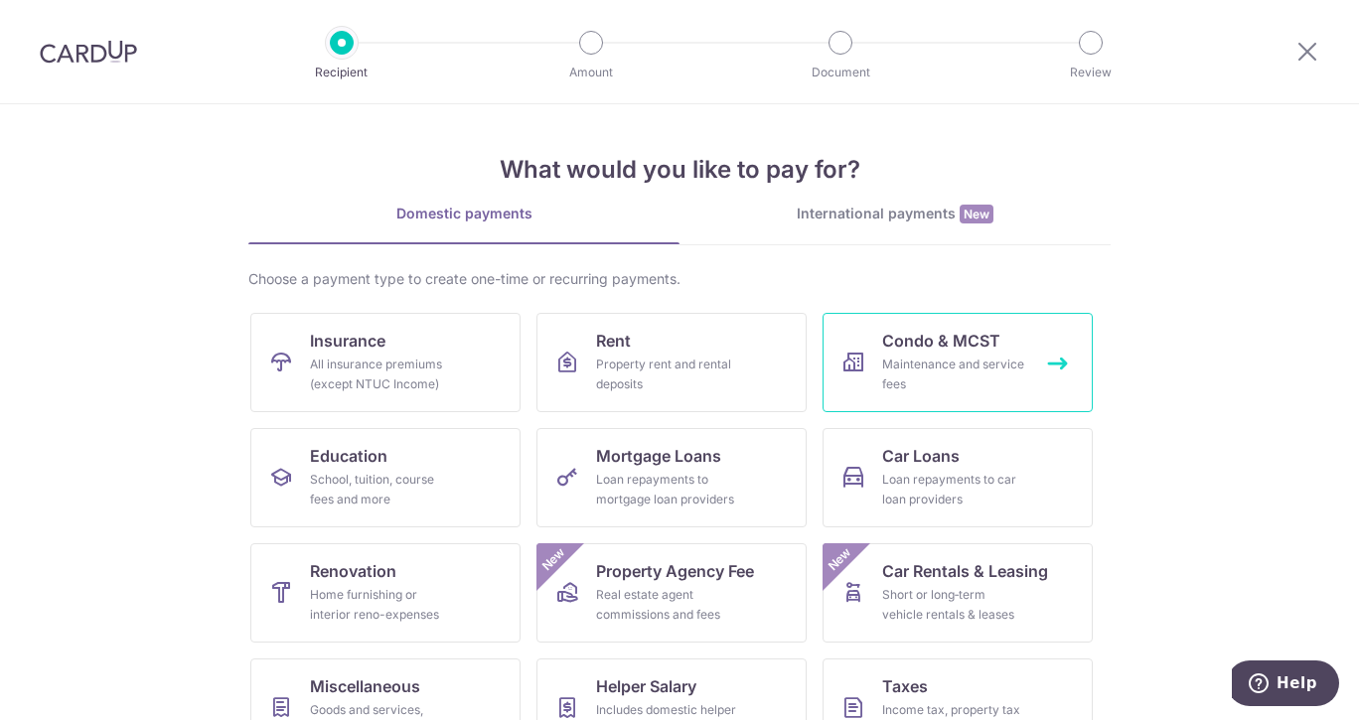
click at [909, 366] on div "Maintenance and service fees" at bounding box center [953, 375] width 143 height 40
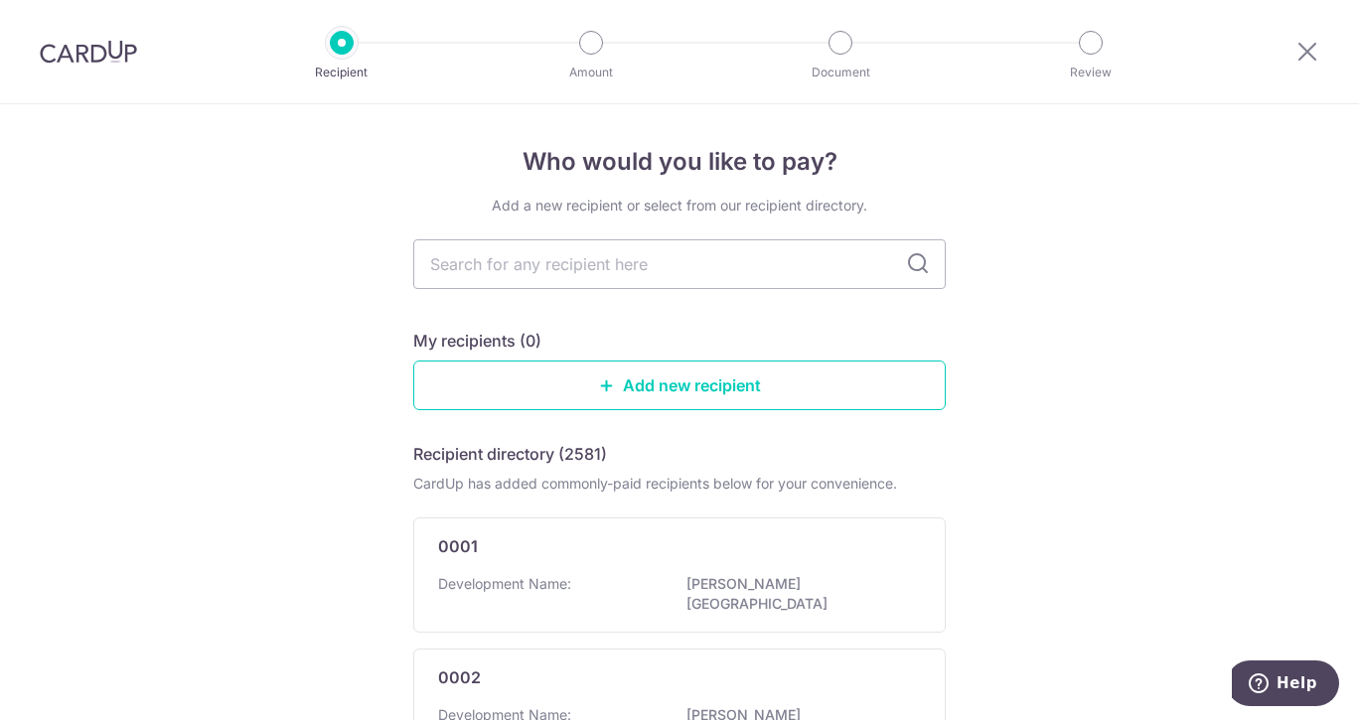
click at [465, 262] on input "text" at bounding box center [679, 264] width 533 height 50
type input "3466"
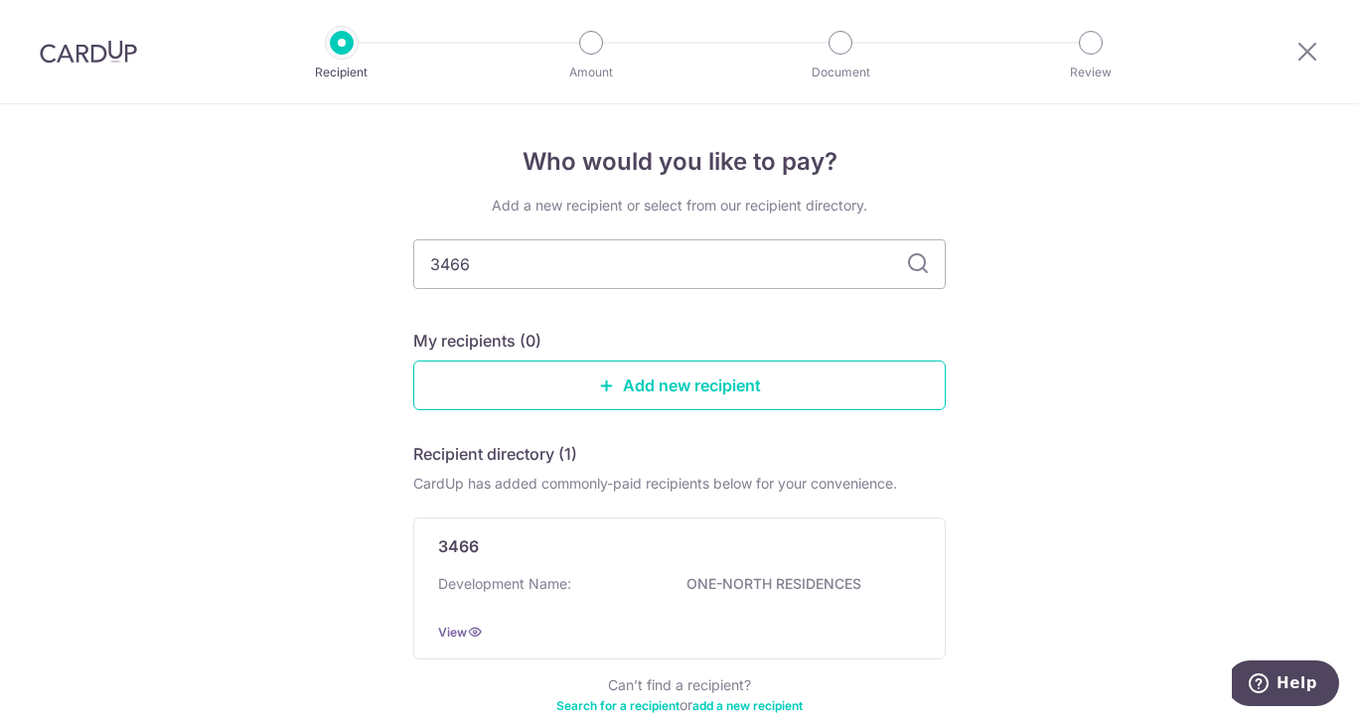
click at [728, 586] on p "ONE-NORTH RESIDENCES" at bounding box center [798, 584] width 223 height 20
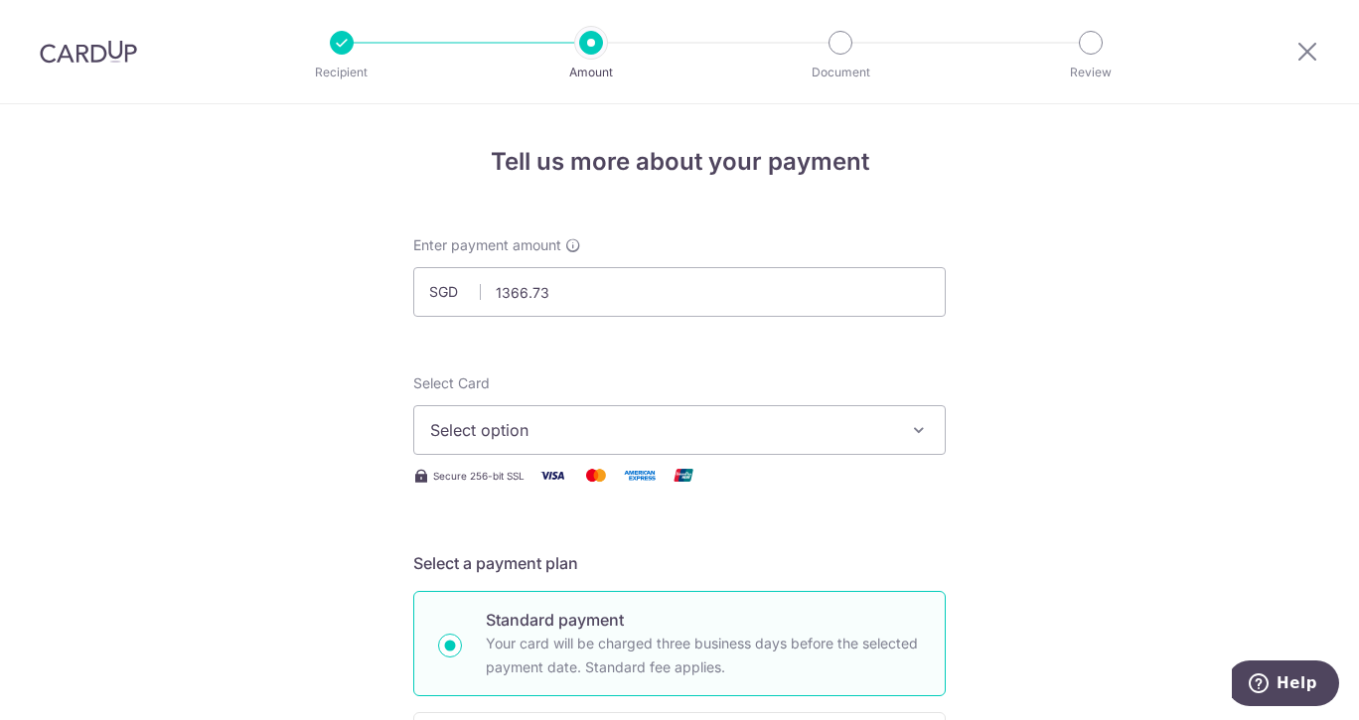
type input "1,366.73"
click at [569, 439] on span "Select option" at bounding box center [661, 430] width 463 height 24
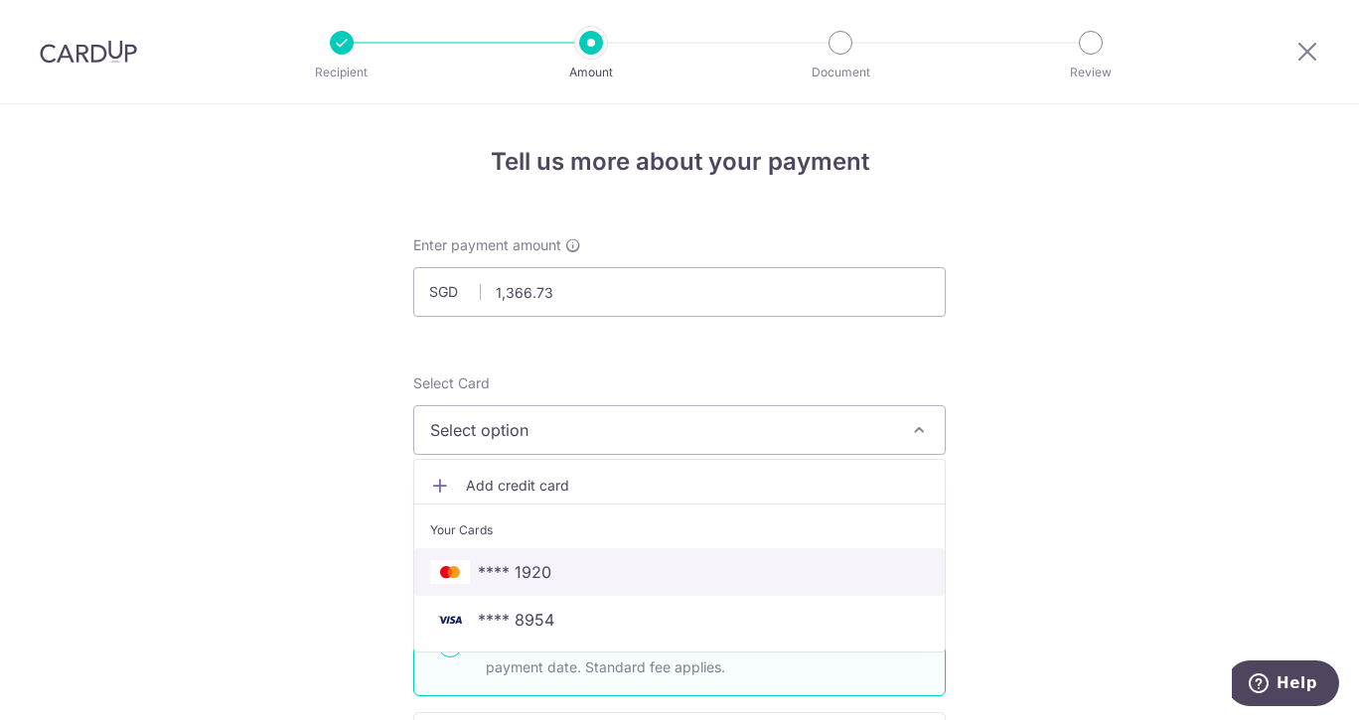
click at [515, 565] on span "**** 1920" at bounding box center [515, 572] width 74 height 24
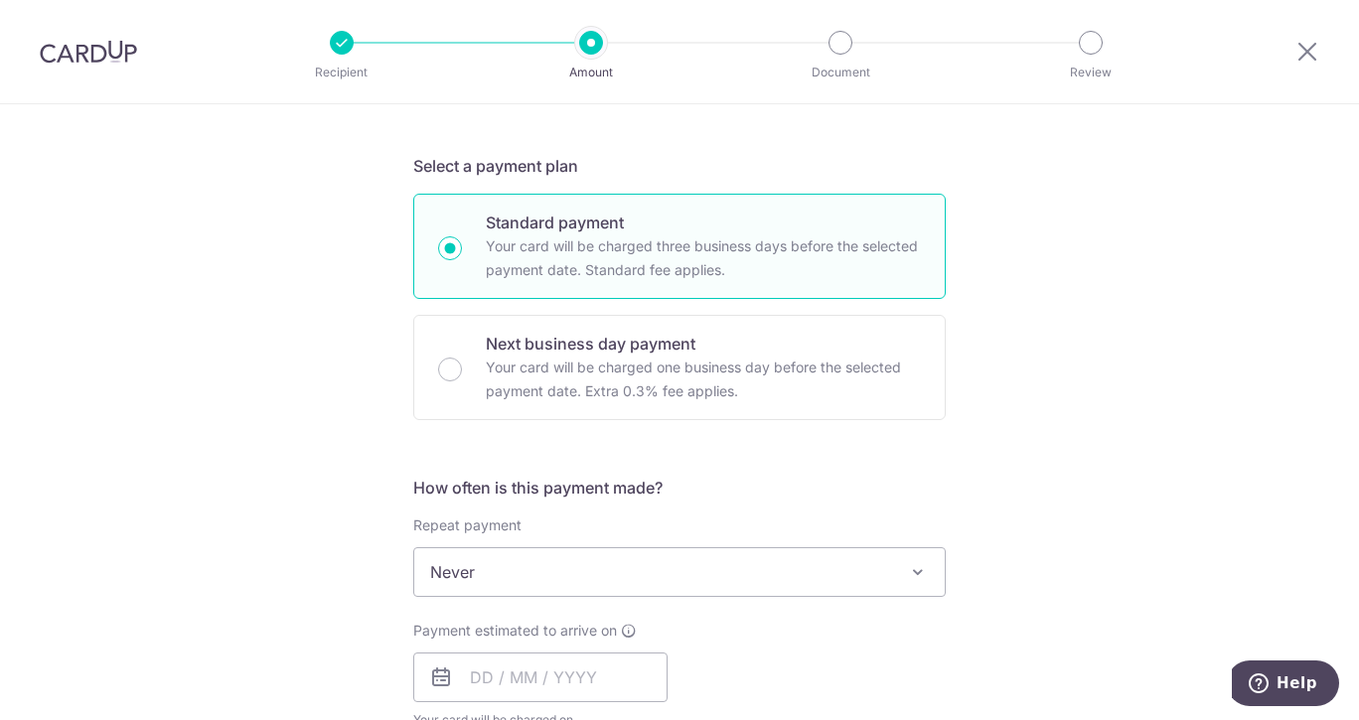
scroll to position [497, 0]
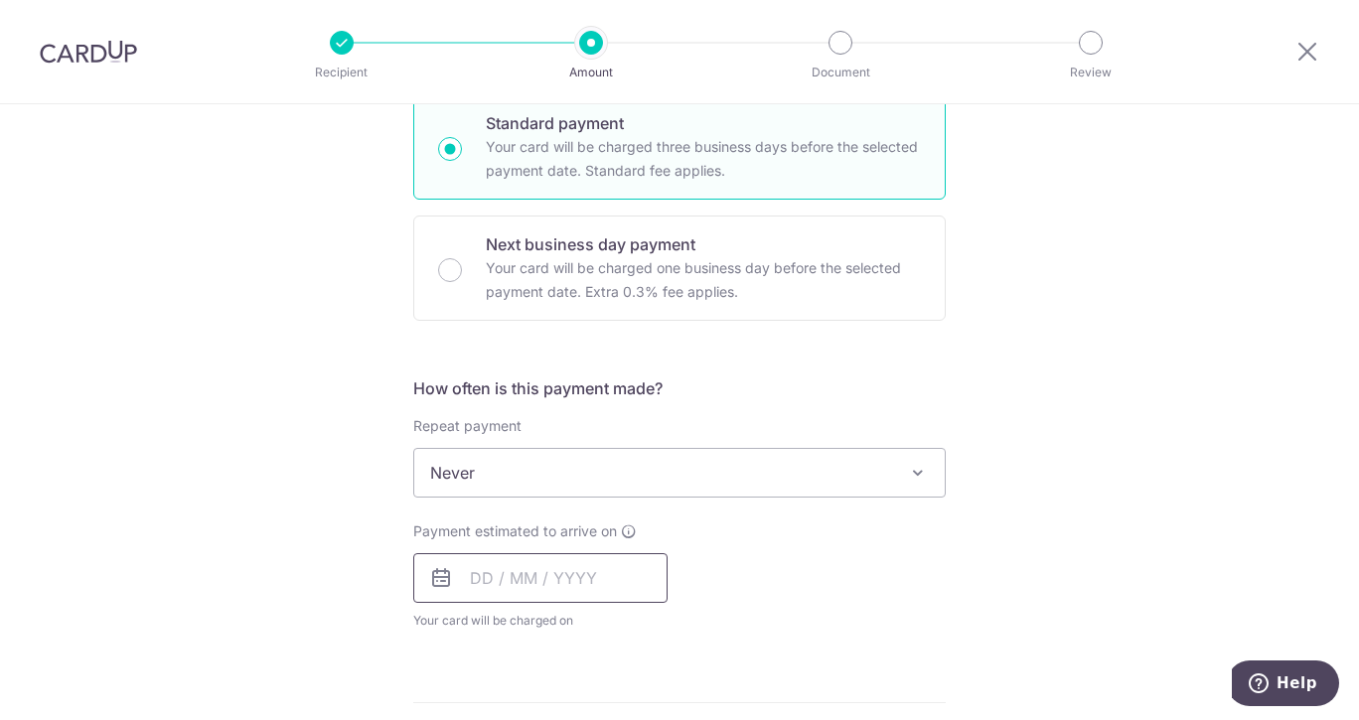
click at [515, 595] on input "text" at bounding box center [540, 578] width 254 height 50
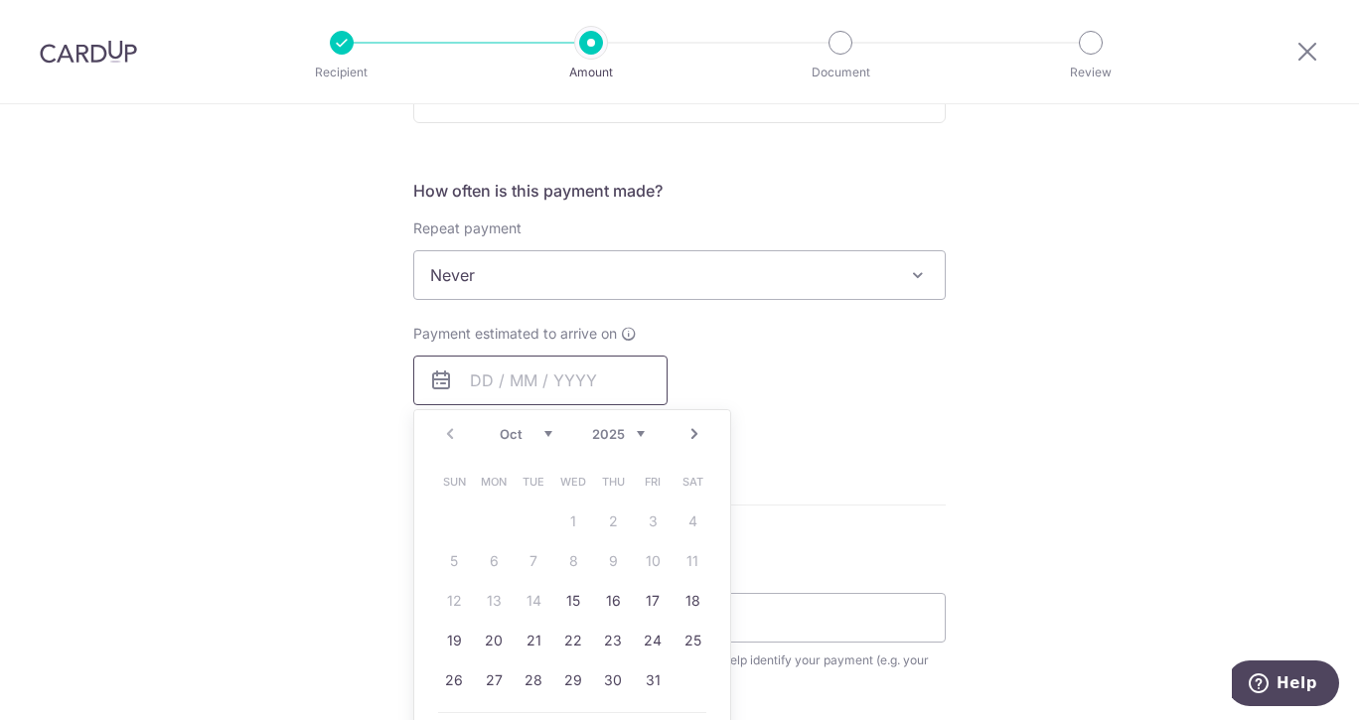
scroll to position [696, 0]
click at [659, 643] on link "24" at bounding box center [653, 640] width 32 height 32
type input "[DATE]"
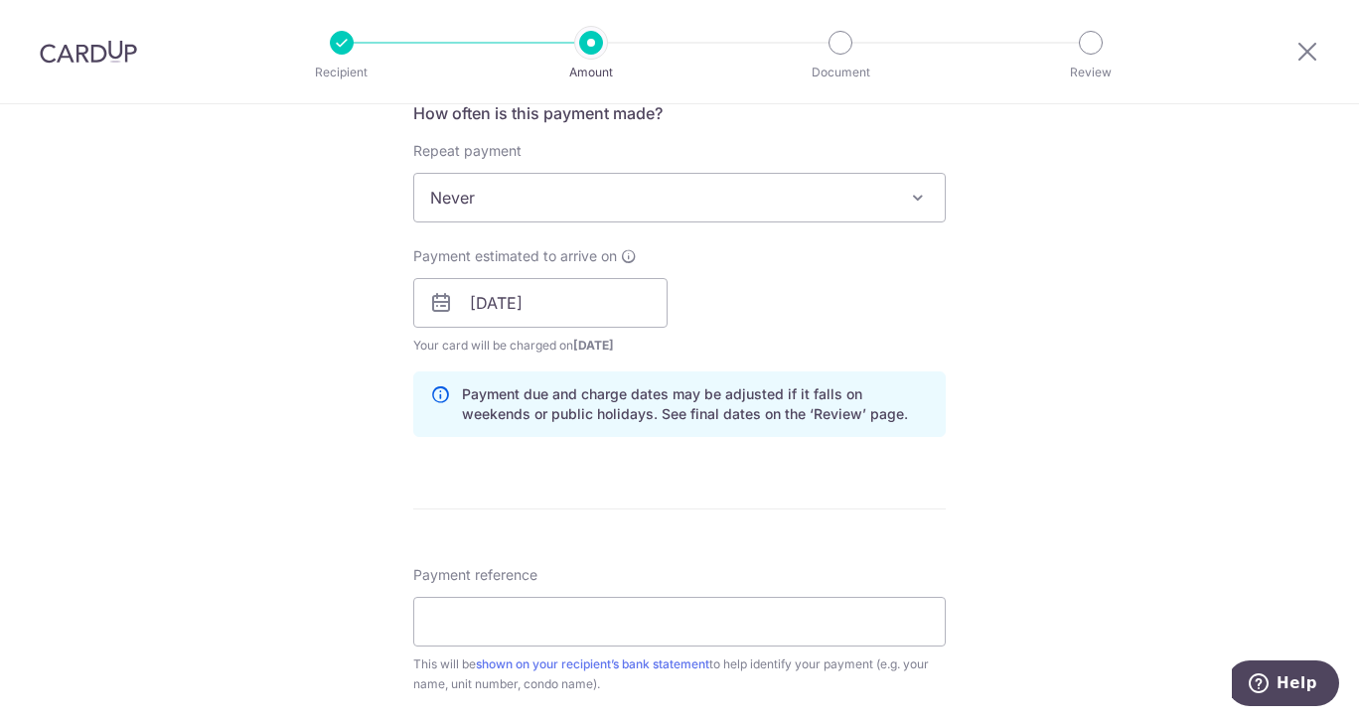
scroll to position [795, 0]
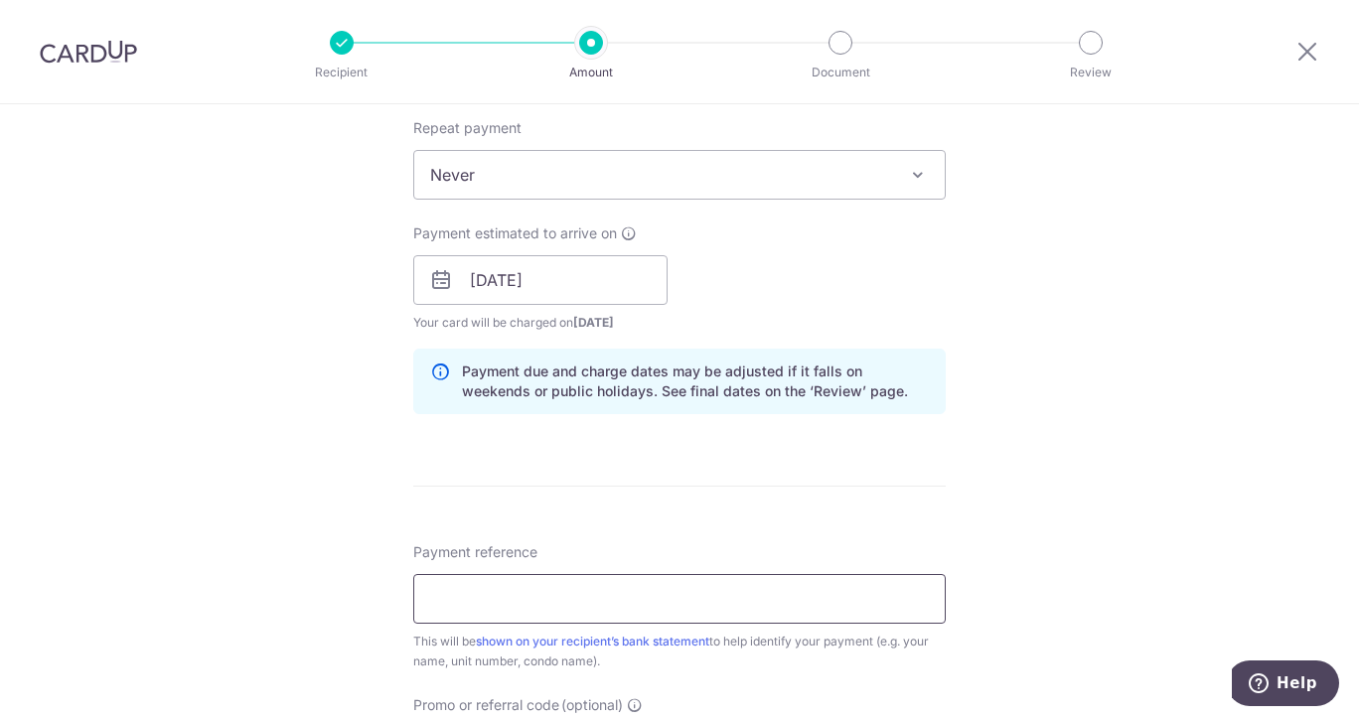
click at [685, 603] on input "Payment reference" at bounding box center [679, 599] width 533 height 50
type input "b"
type input "BLK7 15-09 Q4 MGMT FEE"
click at [1091, 570] on div "Tell us more about your payment Enter payment amount SGD 1,366.73 1366.73 Selec…" at bounding box center [679, 248] width 1359 height 1879
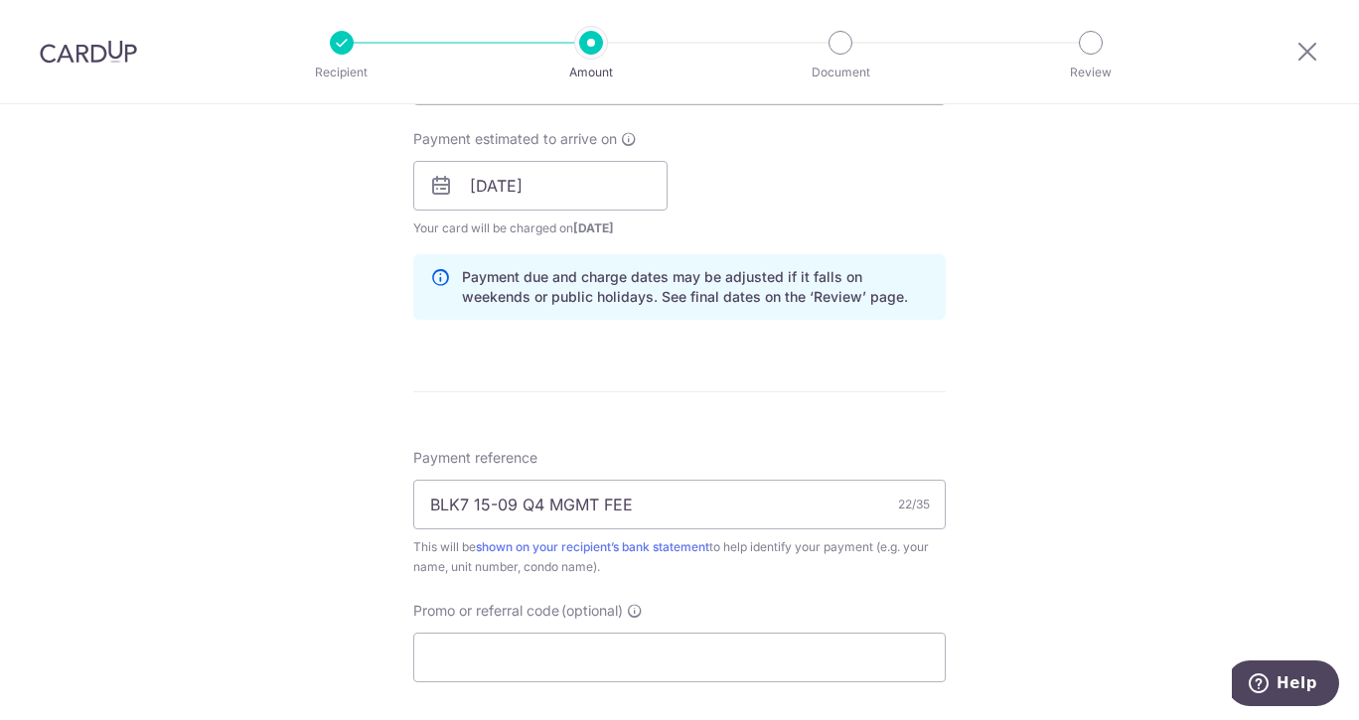
scroll to position [994, 0]
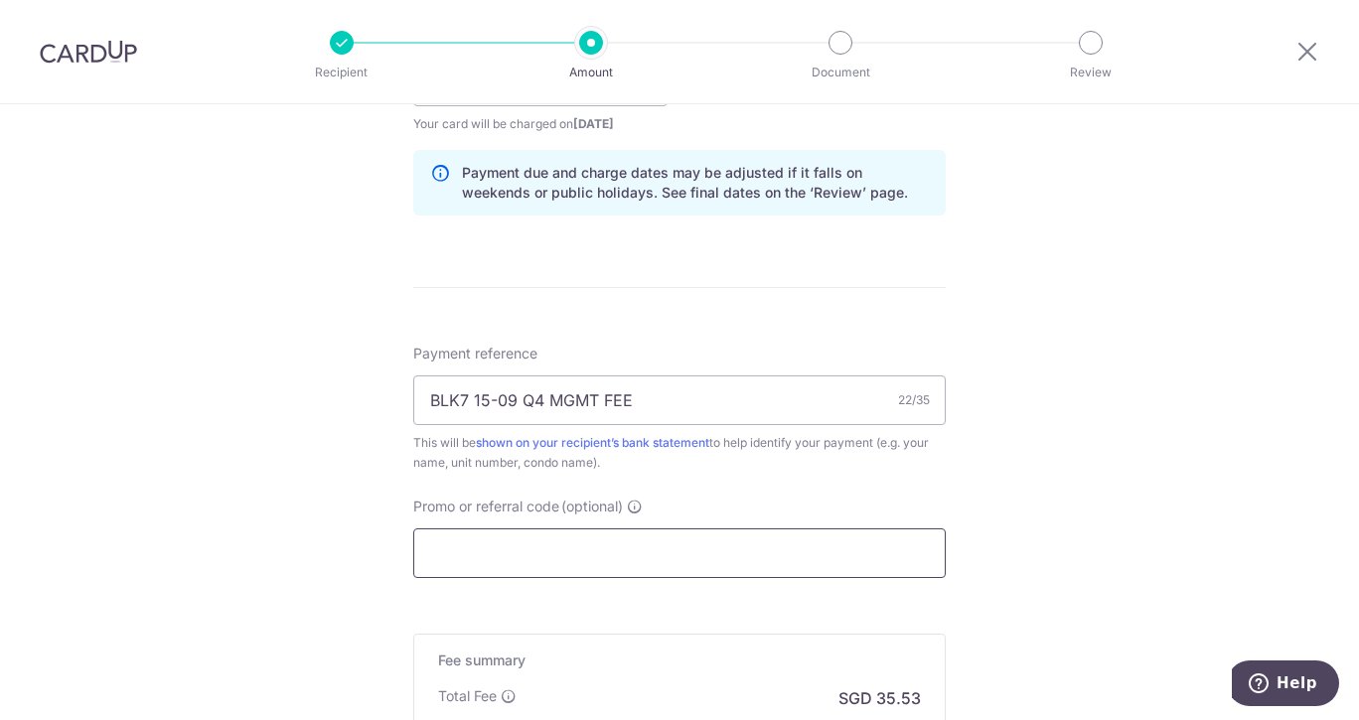
click at [763, 543] on input "Promo or referral code (optional)" at bounding box center [679, 554] width 533 height 50
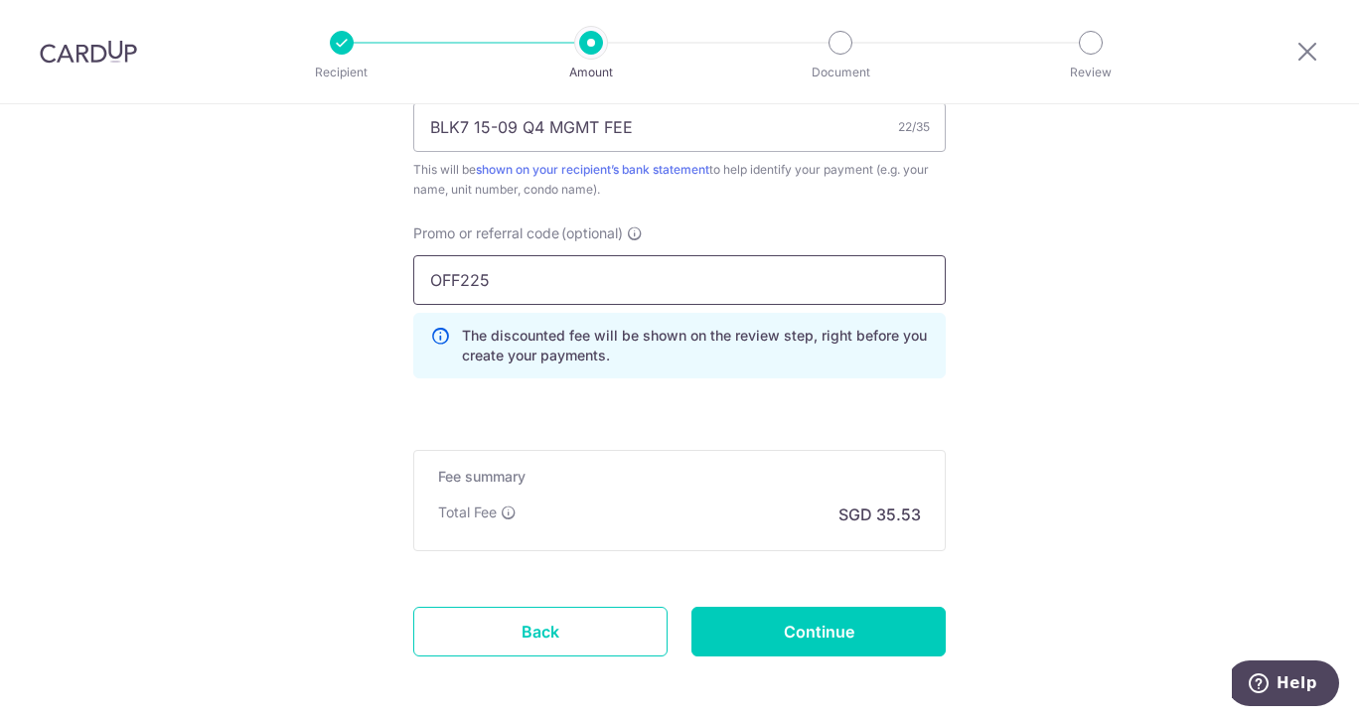
scroll to position [1292, 0]
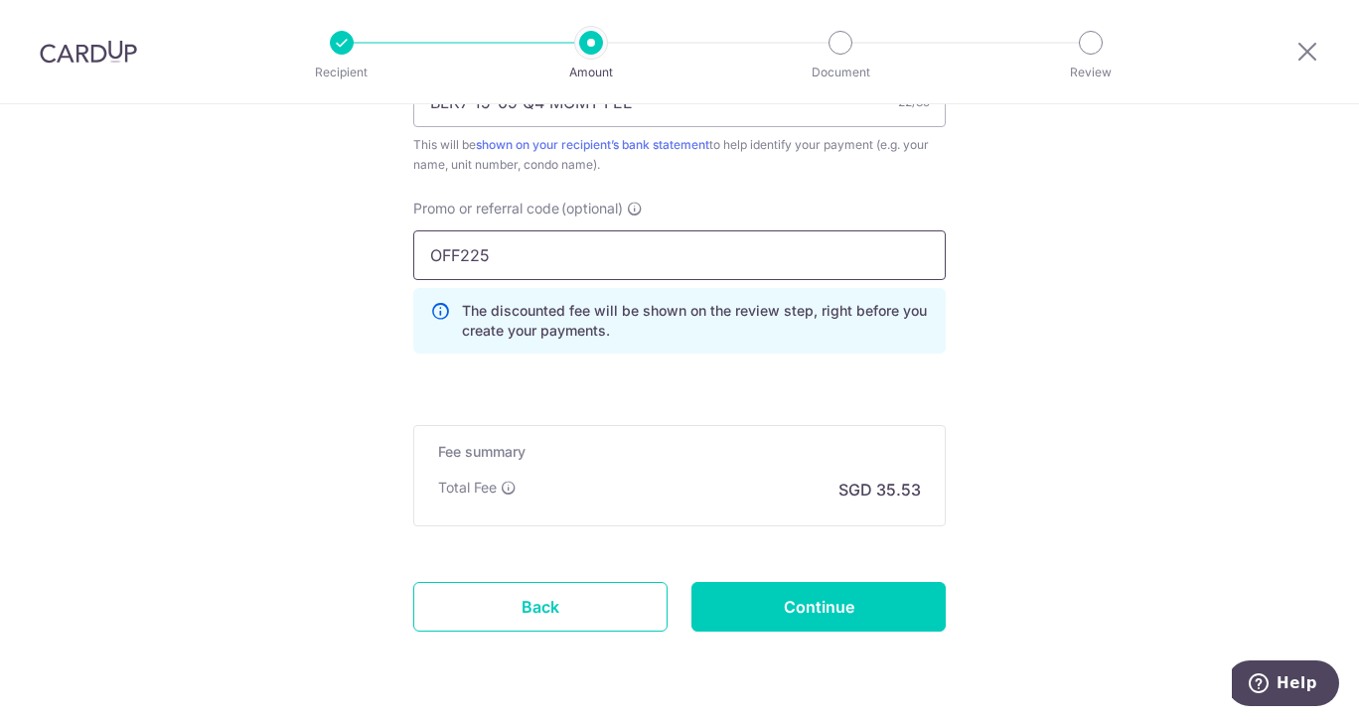
type input "OFF225"
click at [899, 615] on input "Continue" at bounding box center [819, 607] width 254 height 50
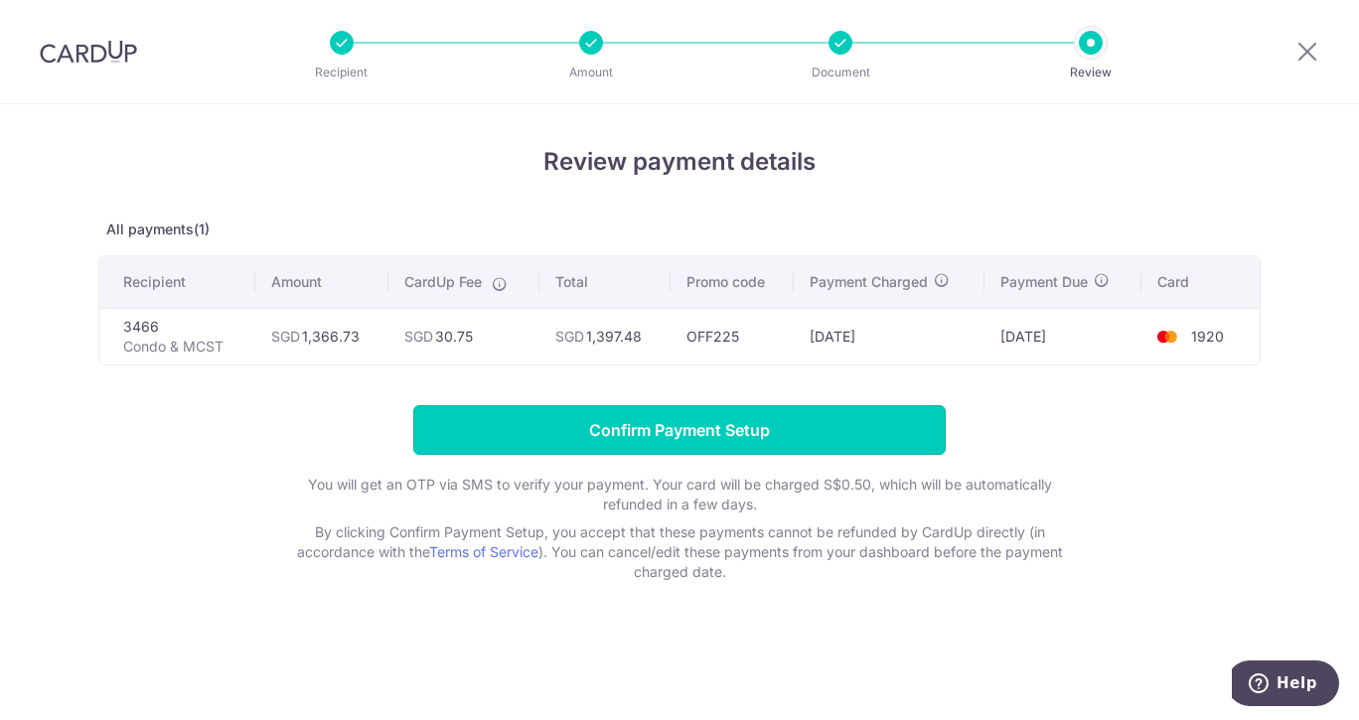
click at [733, 436] on input "Confirm Payment Setup" at bounding box center [679, 430] width 533 height 50
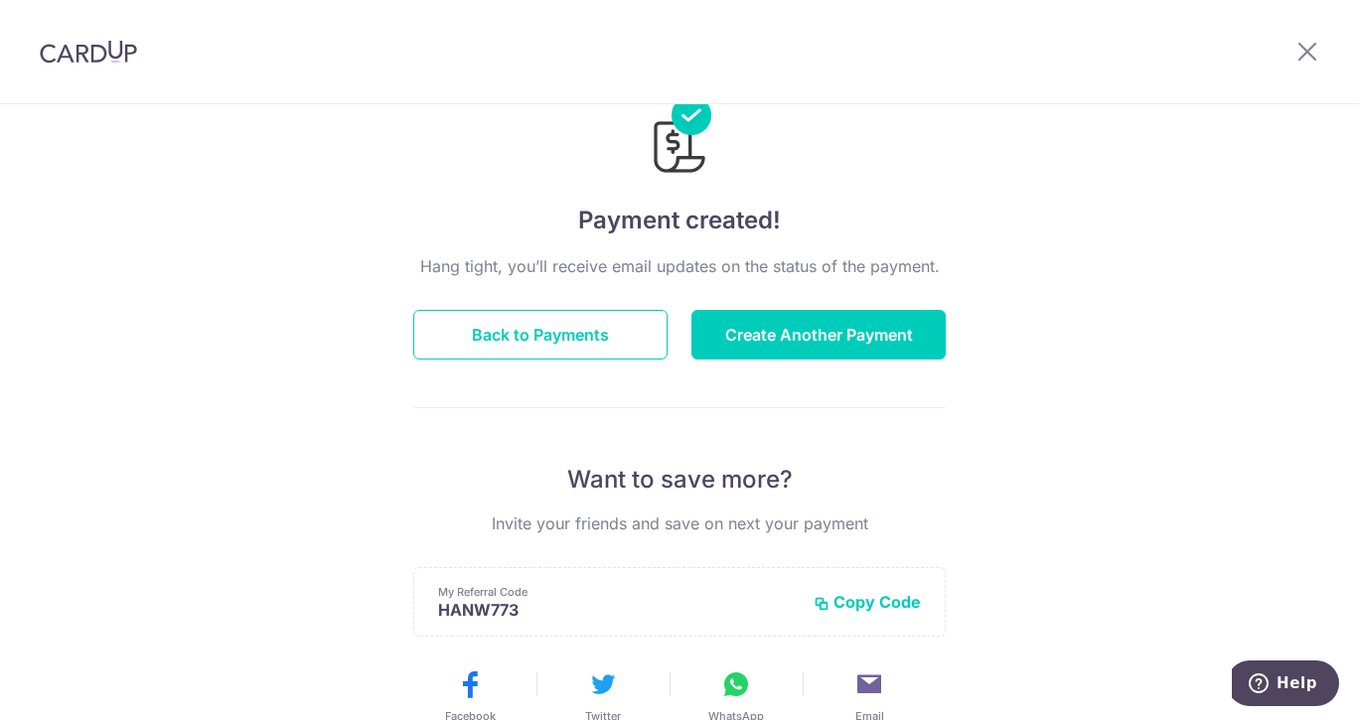
scroll to position [99, 0]
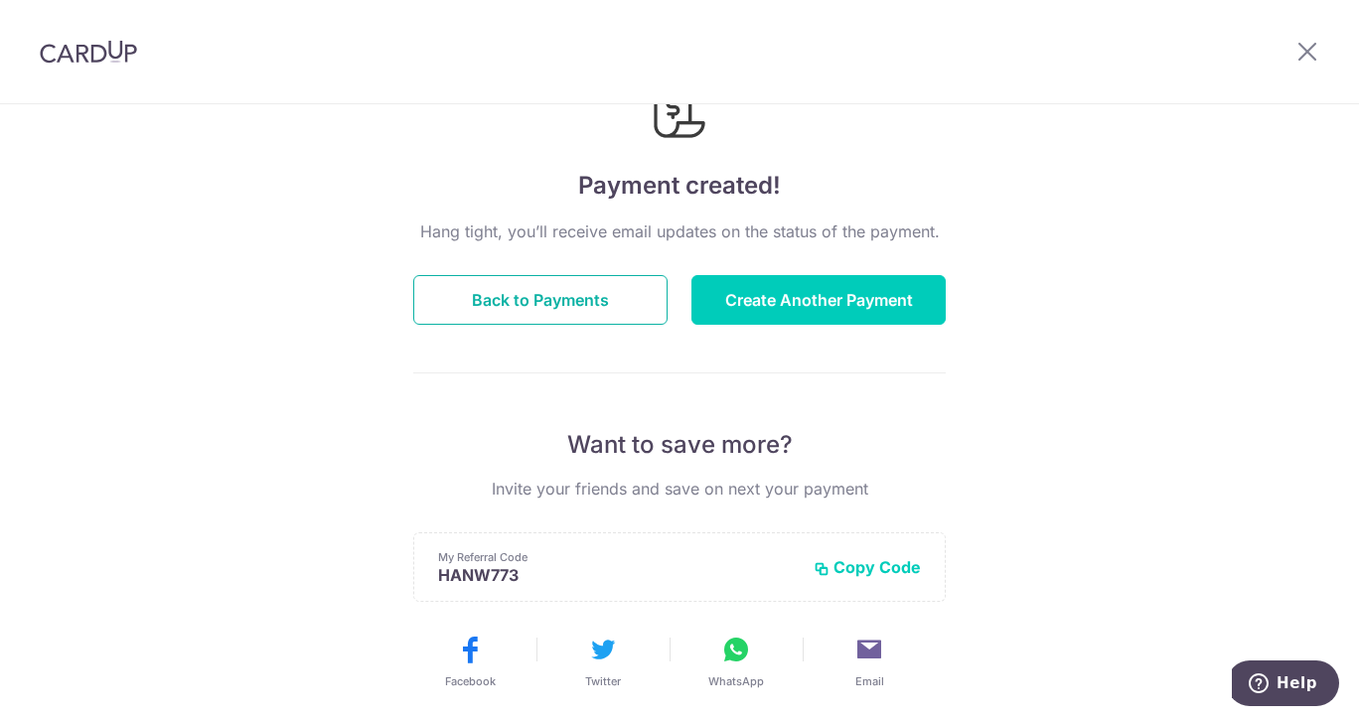
click at [544, 281] on button "Back to Payments" at bounding box center [540, 300] width 254 height 50
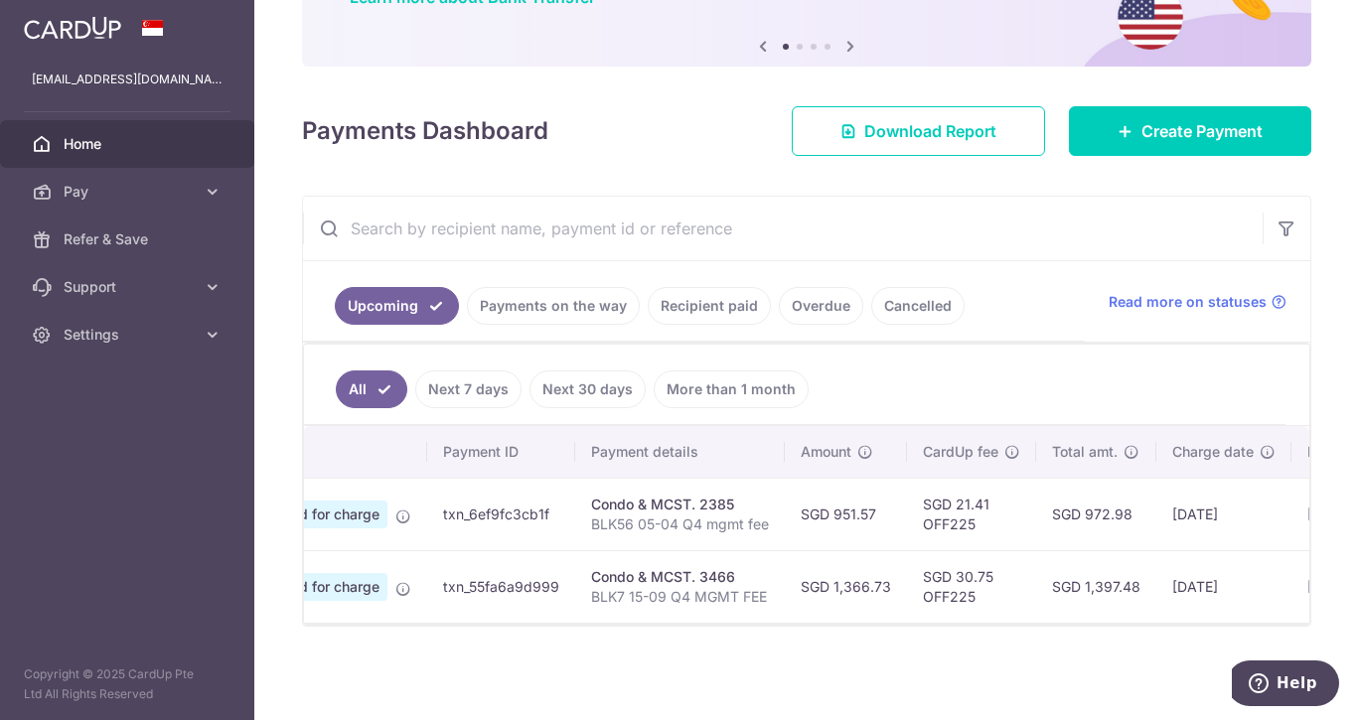
scroll to position [0, 132]
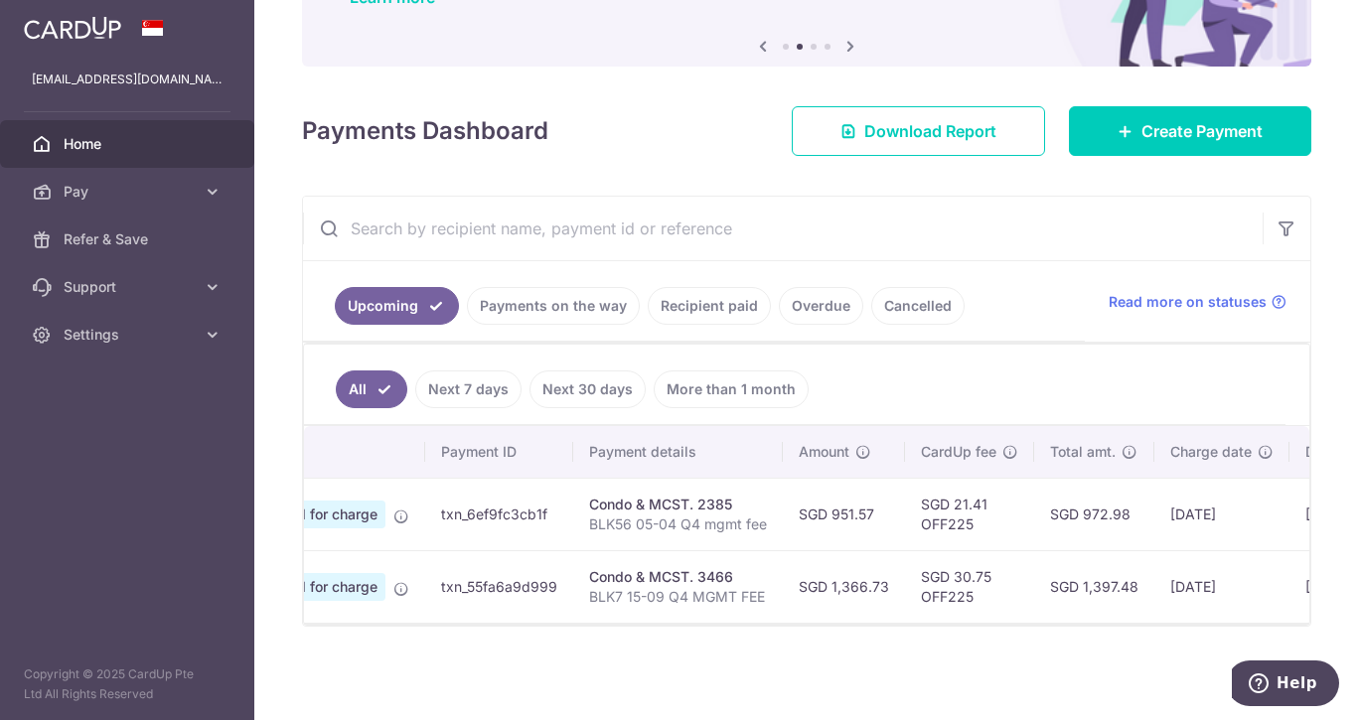
click at [1128, 574] on td "SGD 1,397.48" at bounding box center [1094, 587] width 120 height 73
copy td "1,397.48"
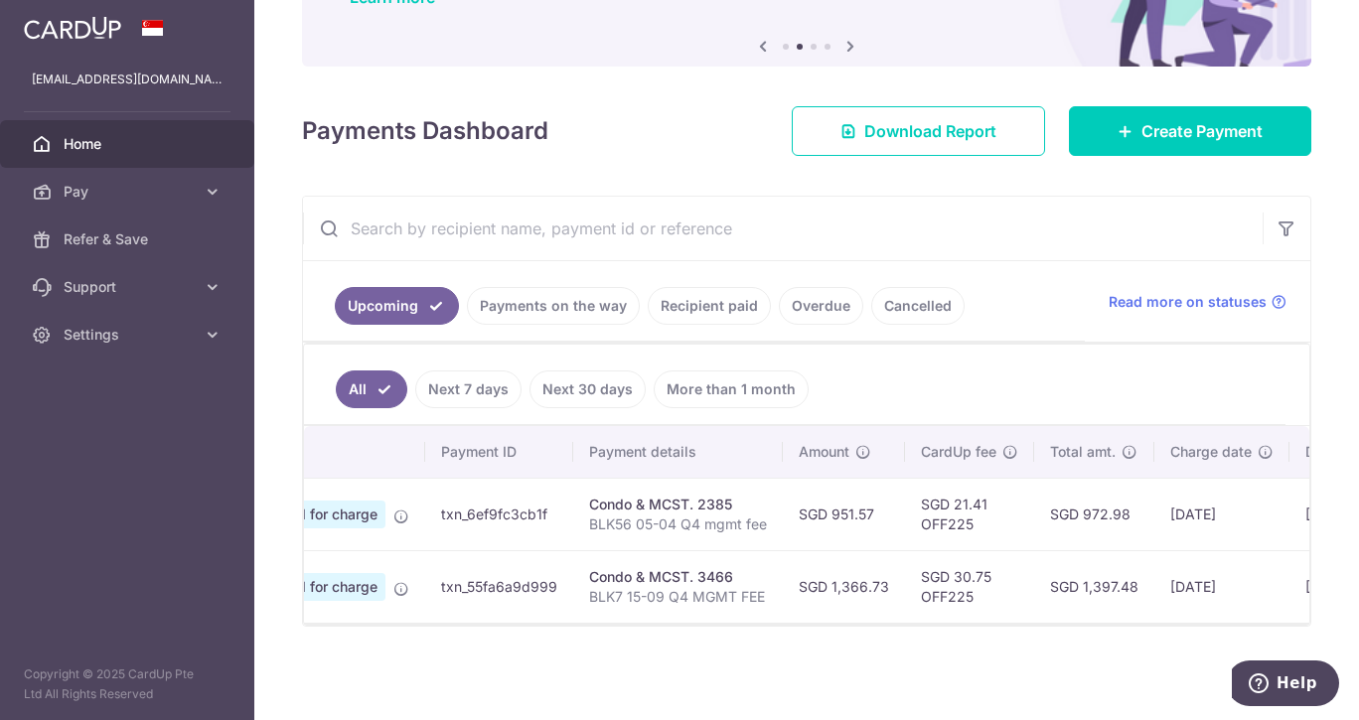
click at [213, 337] on icon at bounding box center [213, 335] width 20 height 20
click at [71, 429] on span "Logout" at bounding box center [129, 430] width 131 height 20
